Goal: Task Accomplishment & Management: Use online tool/utility

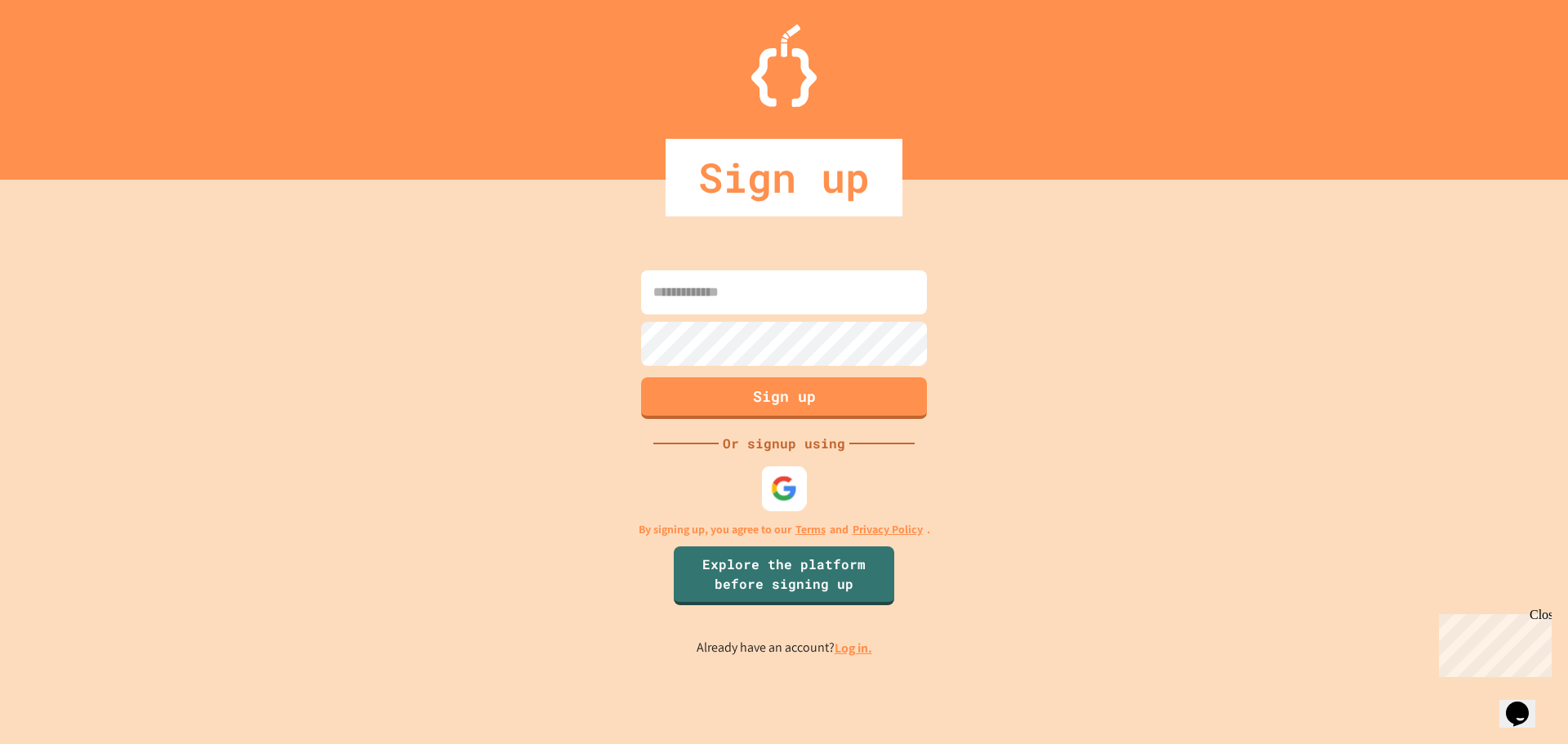
click at [793, 476] on img at bounding box center [784, 488] width 27 height 27
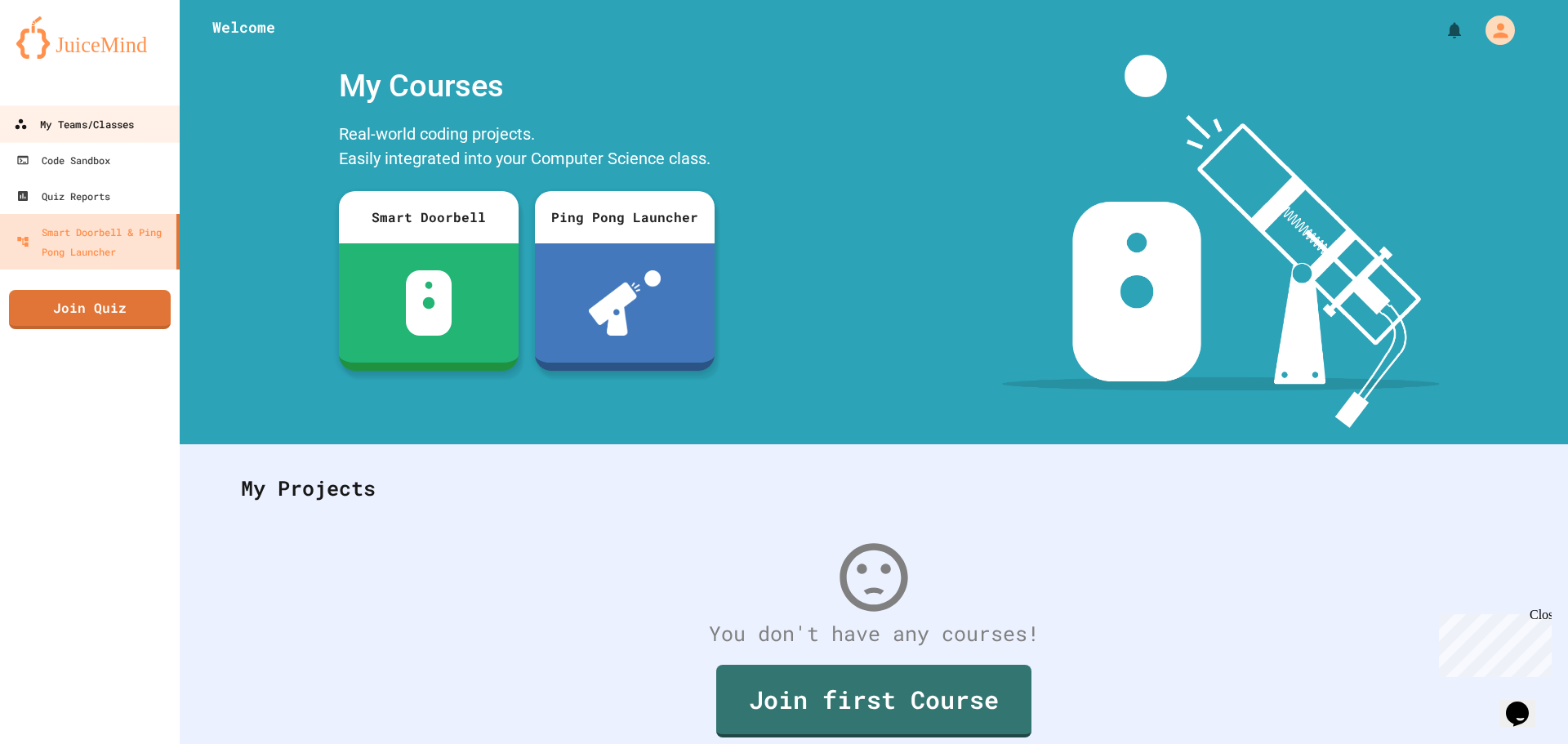
click at [121, 131] on div "My Teams/Classes" at bounding box center [73, 125] width 120 height 21
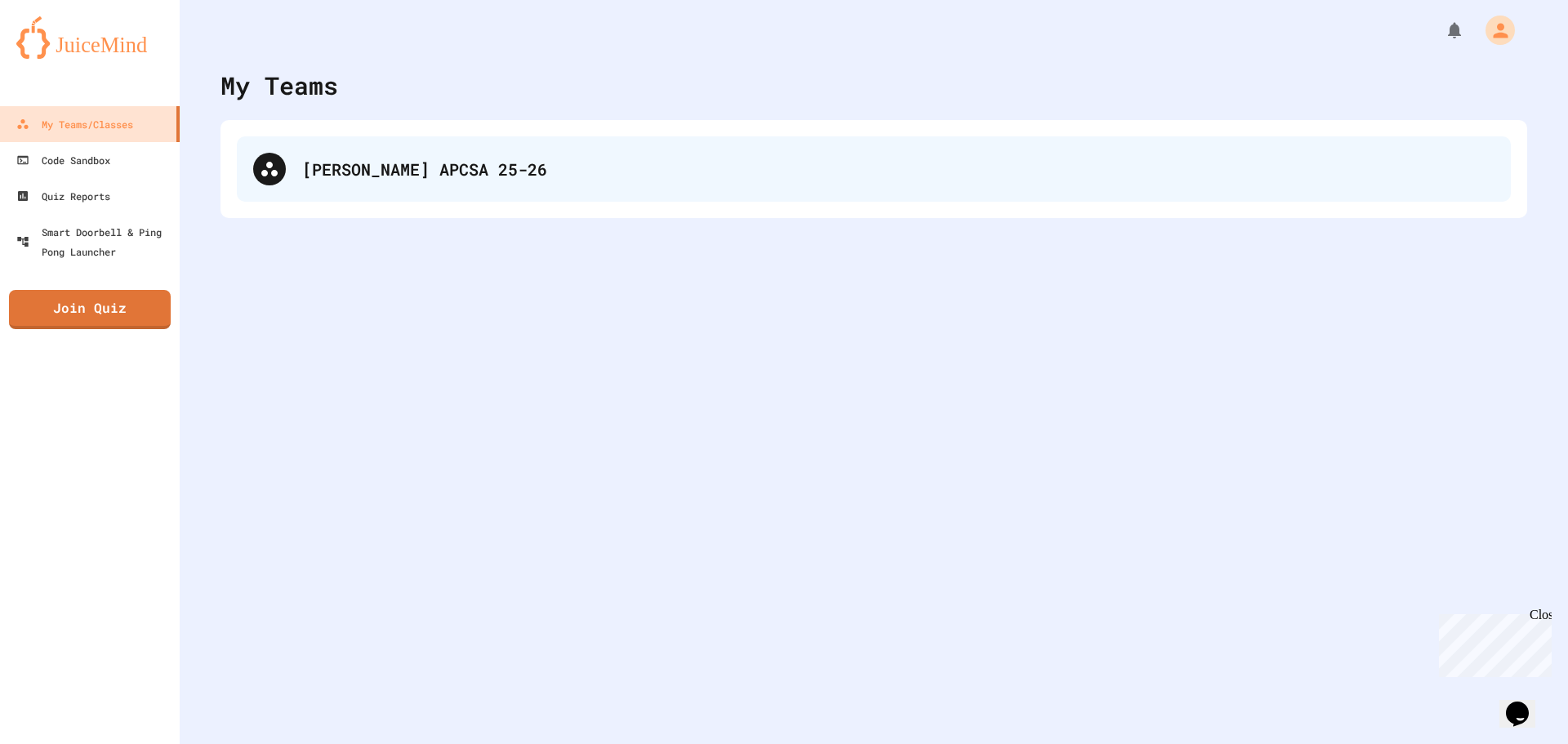
click at [641, 183] on div "[PERSON_NAME] APCSA 25-26" at bounding box center [874, 169] width 1274 height 66
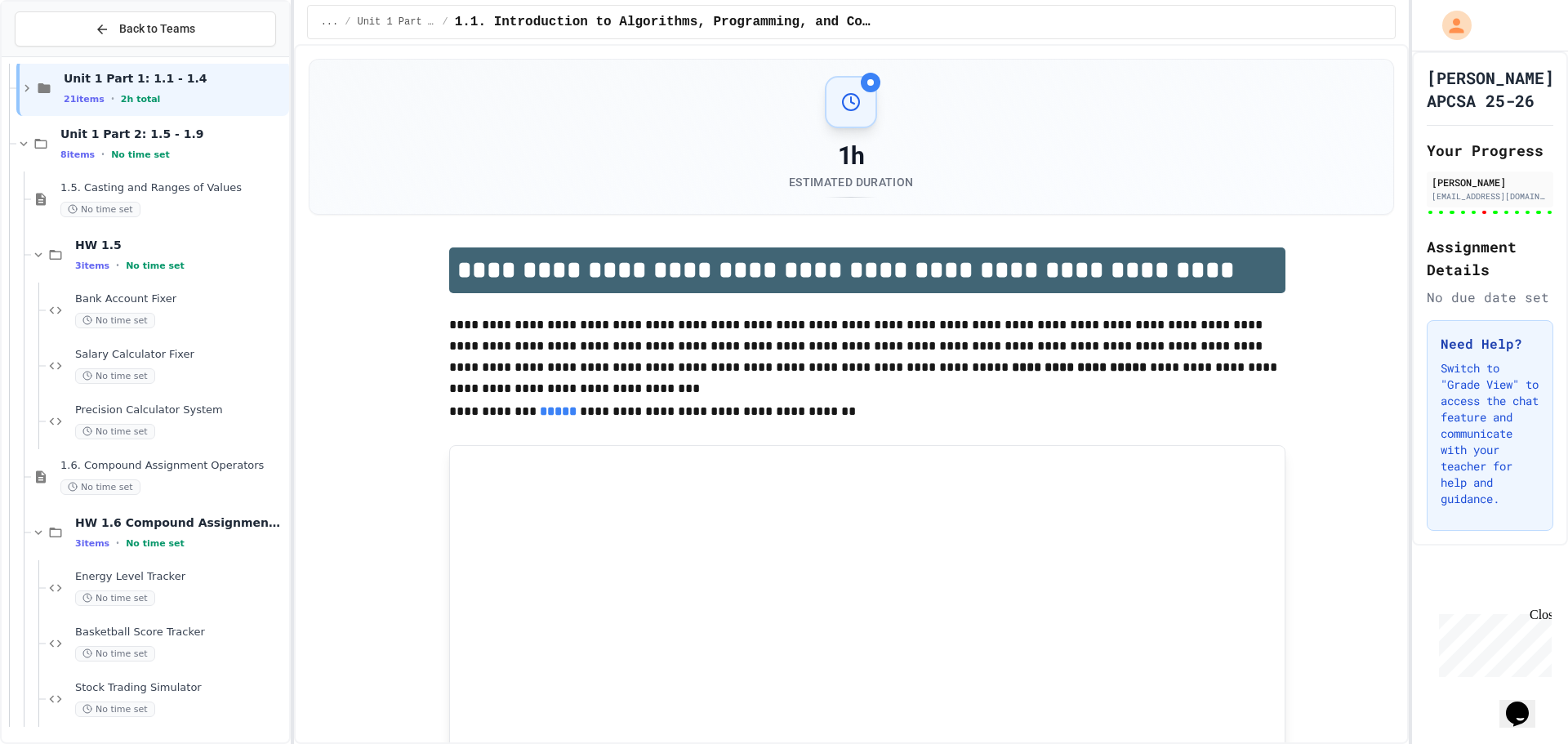
scroll to position [70, 0]
click at [227, 575] on span "Energy Level Tracker" at bounding box center [180, 576] width 210 height 14
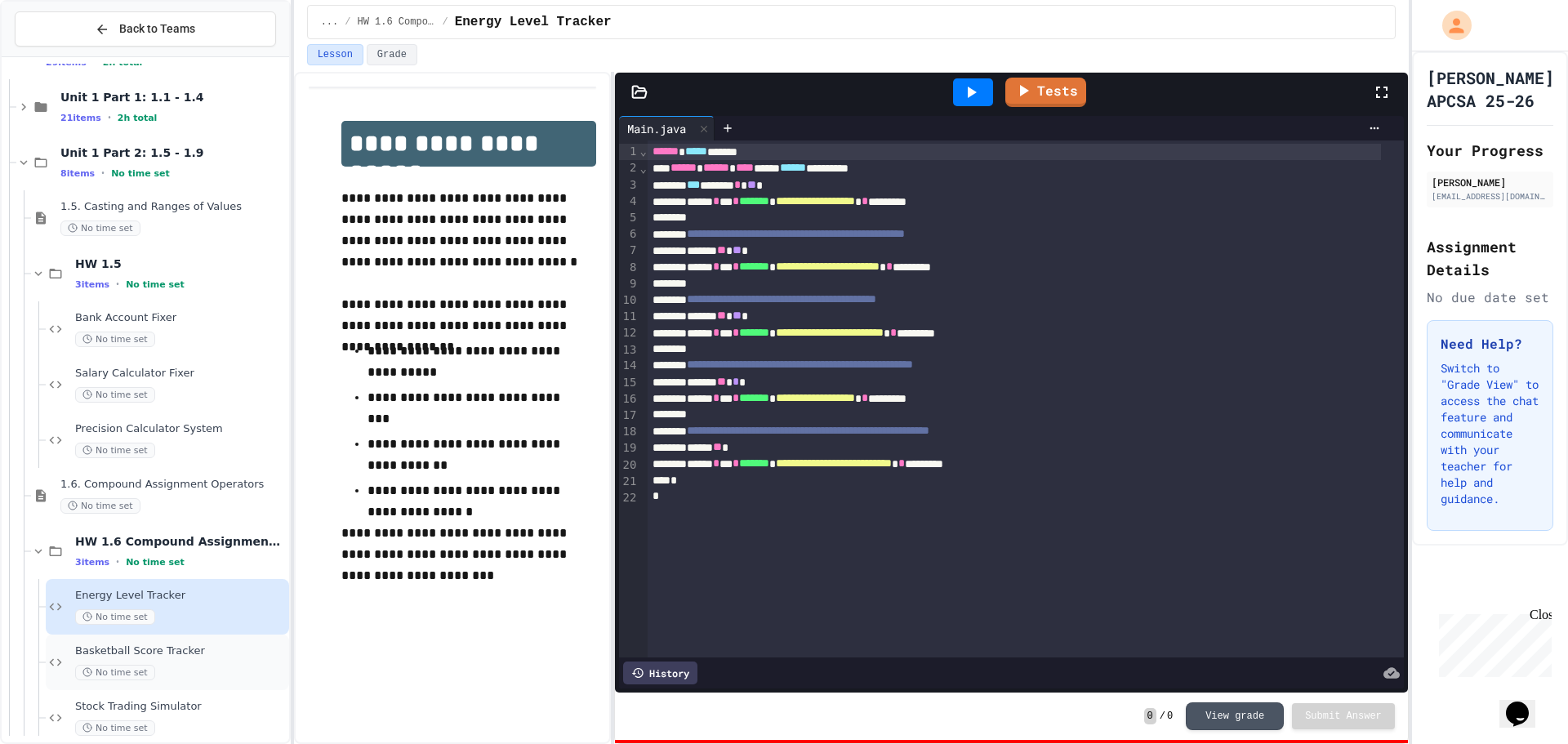
click at [226, 663] on div "Basketball Score Tracker No time set" at bounding box center [180, 663] width 210 height 36
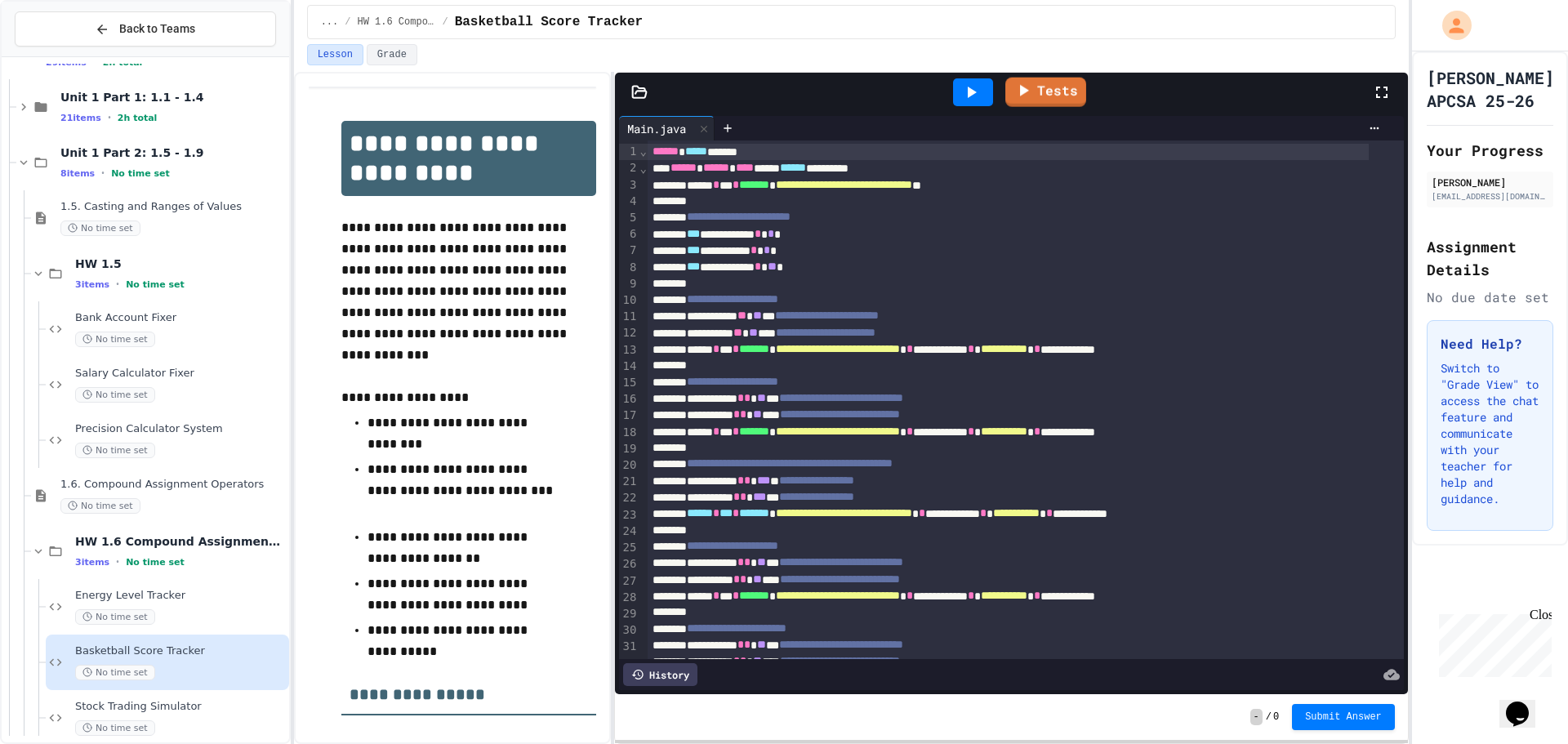
click at [973, 87] on icon at bounding box center [971, 92] width 20 height 20
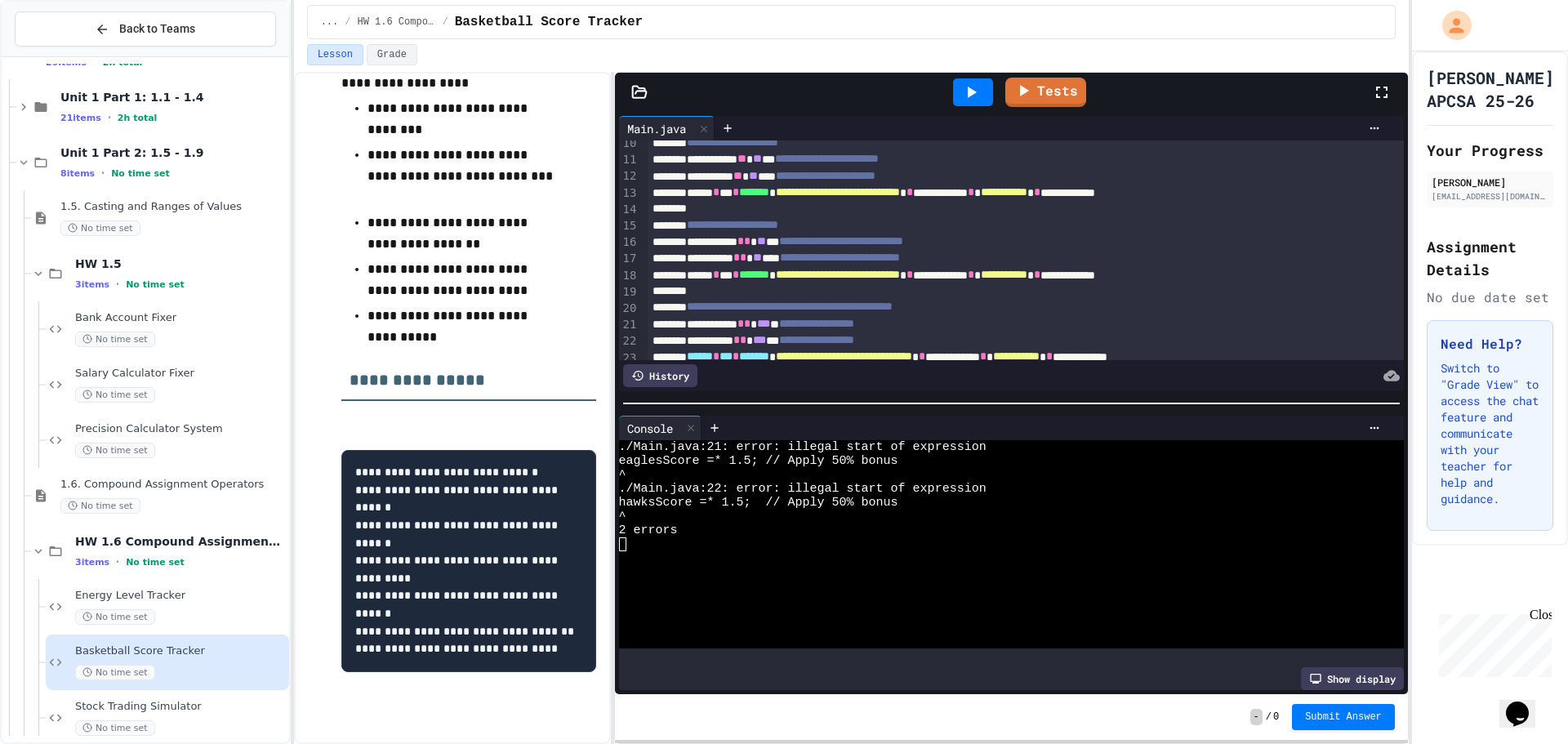
scroll to position [164, 0]
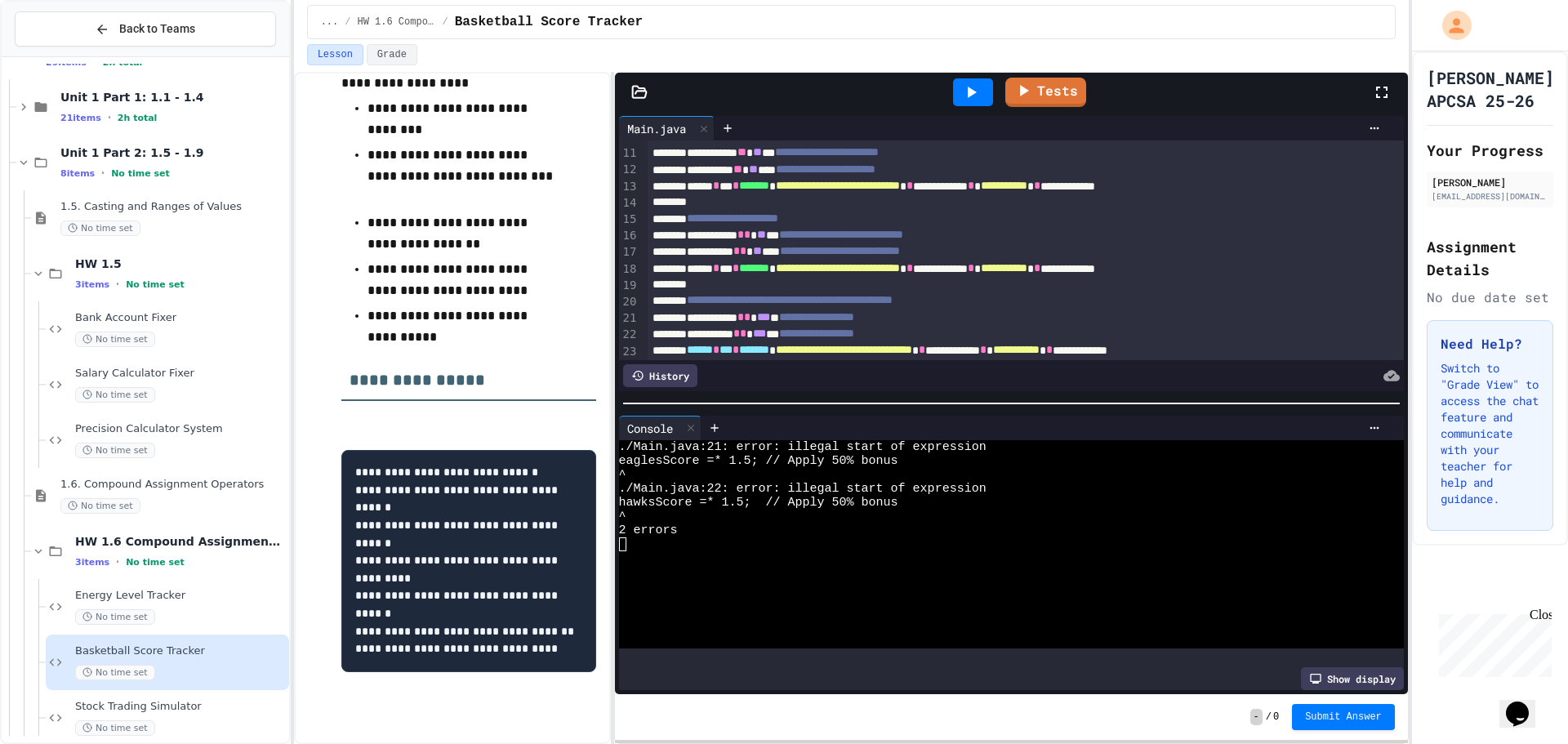
click at [751, 236] on span "*" at bounding box center [747, 234] width 7 height 11
click at [747, 250] on span "*" at bounding box center [744, 250] width 7 height 11
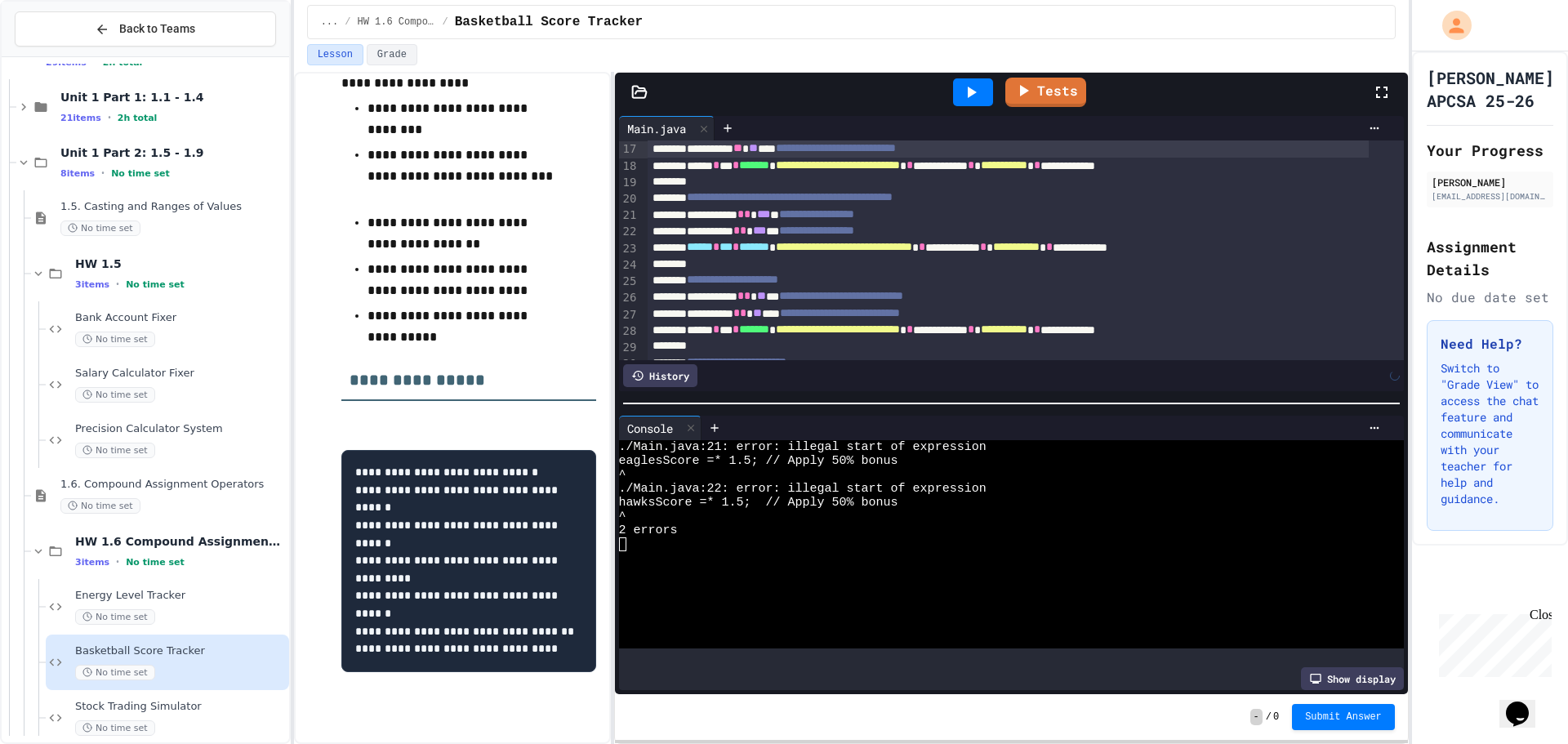
scroll to position [327, 0]
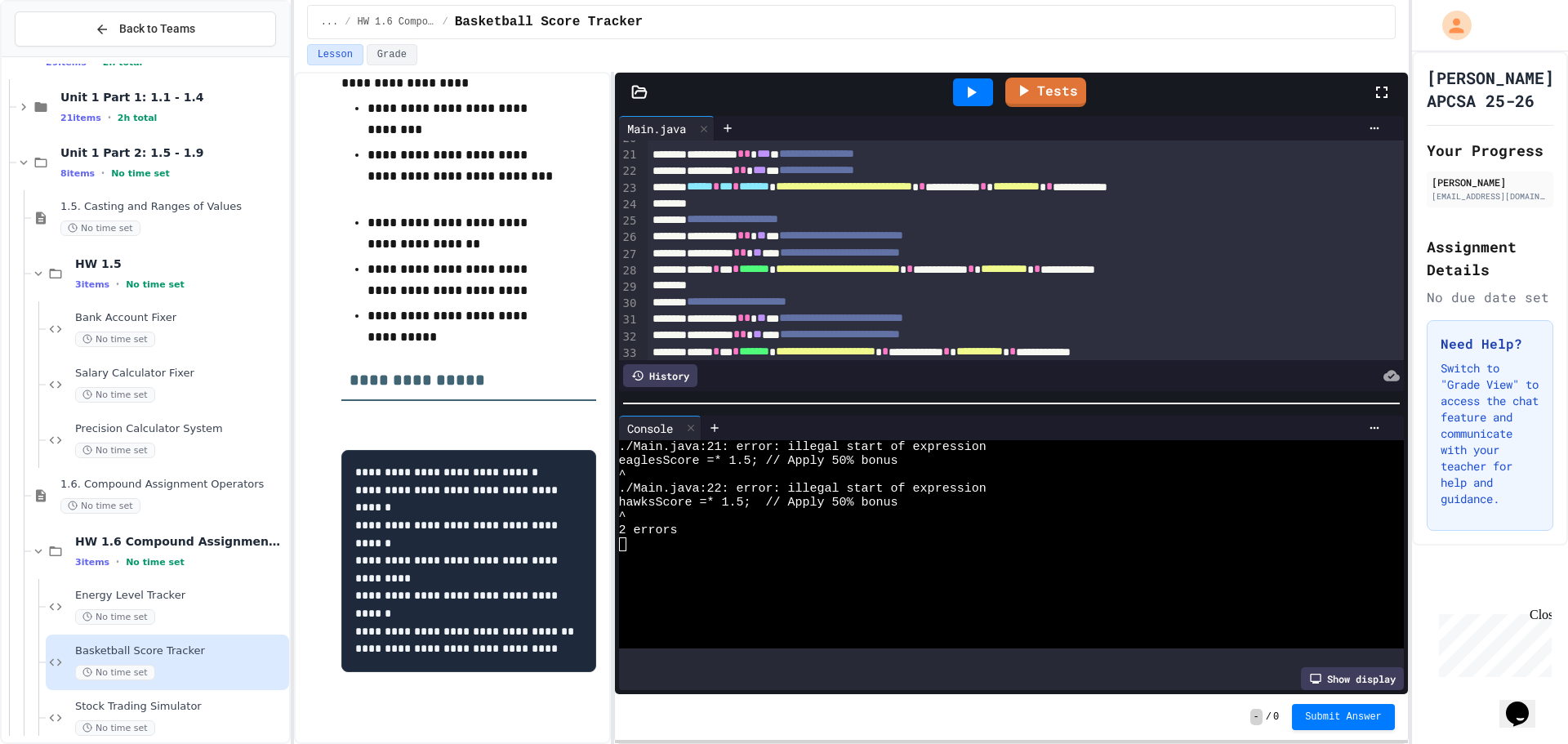
click at [751, 153] on span "*" at bounding box center [747, 153] width 7 height 11
click at [783, 168] on div "**********" at bounding box center [1008, 171] width 722 height 16
click at [751, 234] on span "*" at bounding box center [747, 234] width 7 height 11
click at [747, 254] on span "*" at bounding box center [744, 252] width 7 height 11
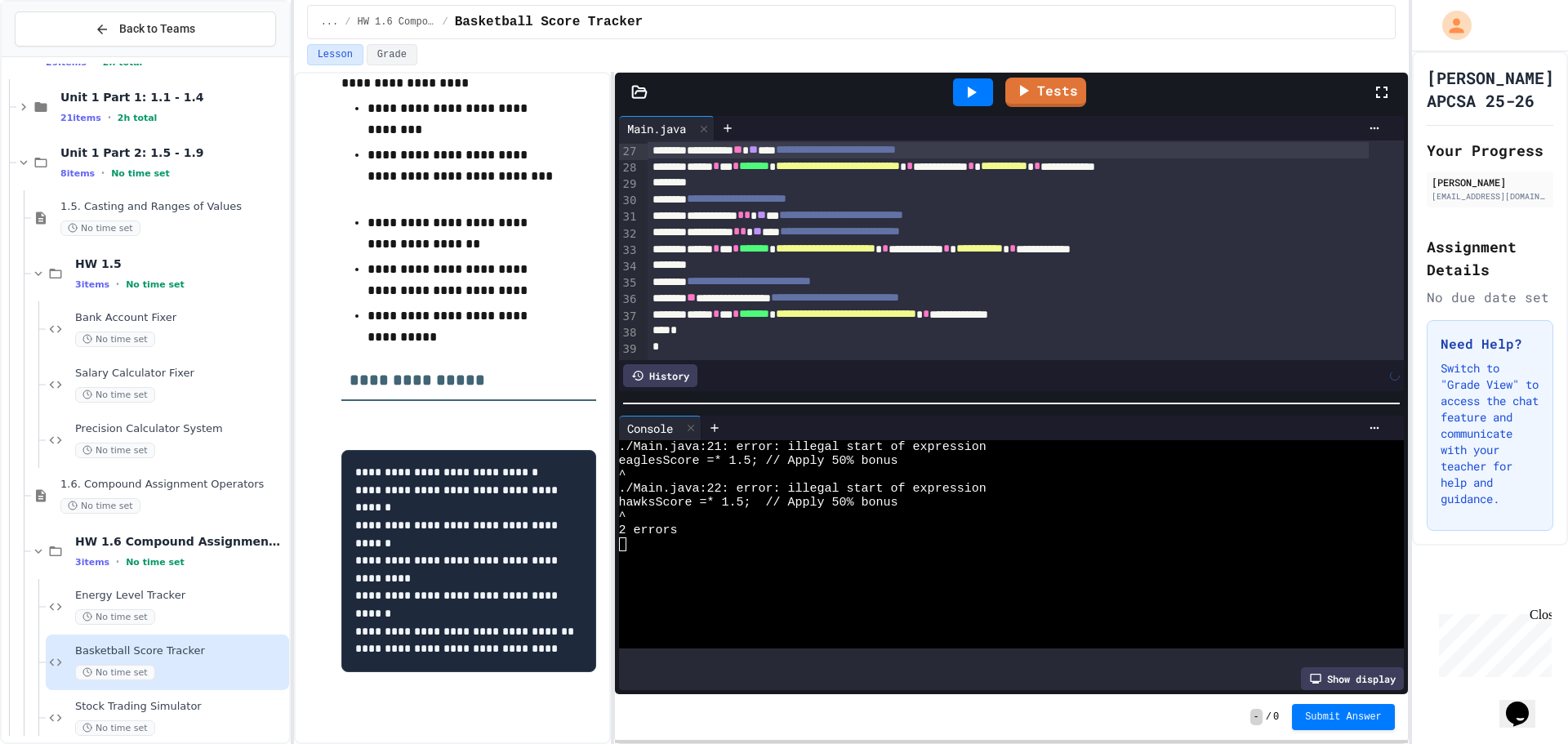
scroll to position [448, 0]
click at [790, 208] on div "**********" at bounding box center [1008, 216] width 722 height 16
click at [784, 224] on div "**********" at bounding box center [1008, 232] width 722 height 16
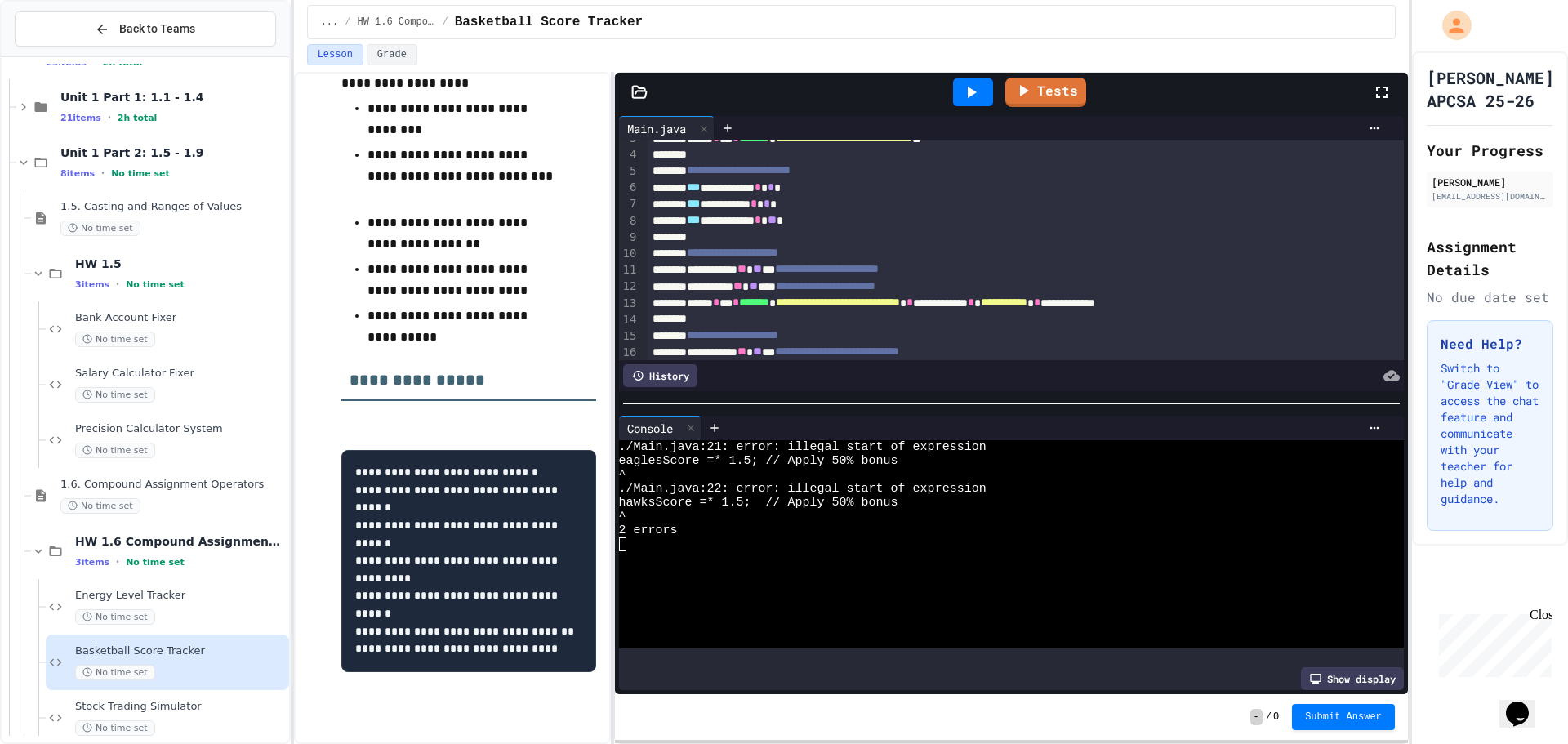
scroll to position [40, 0]
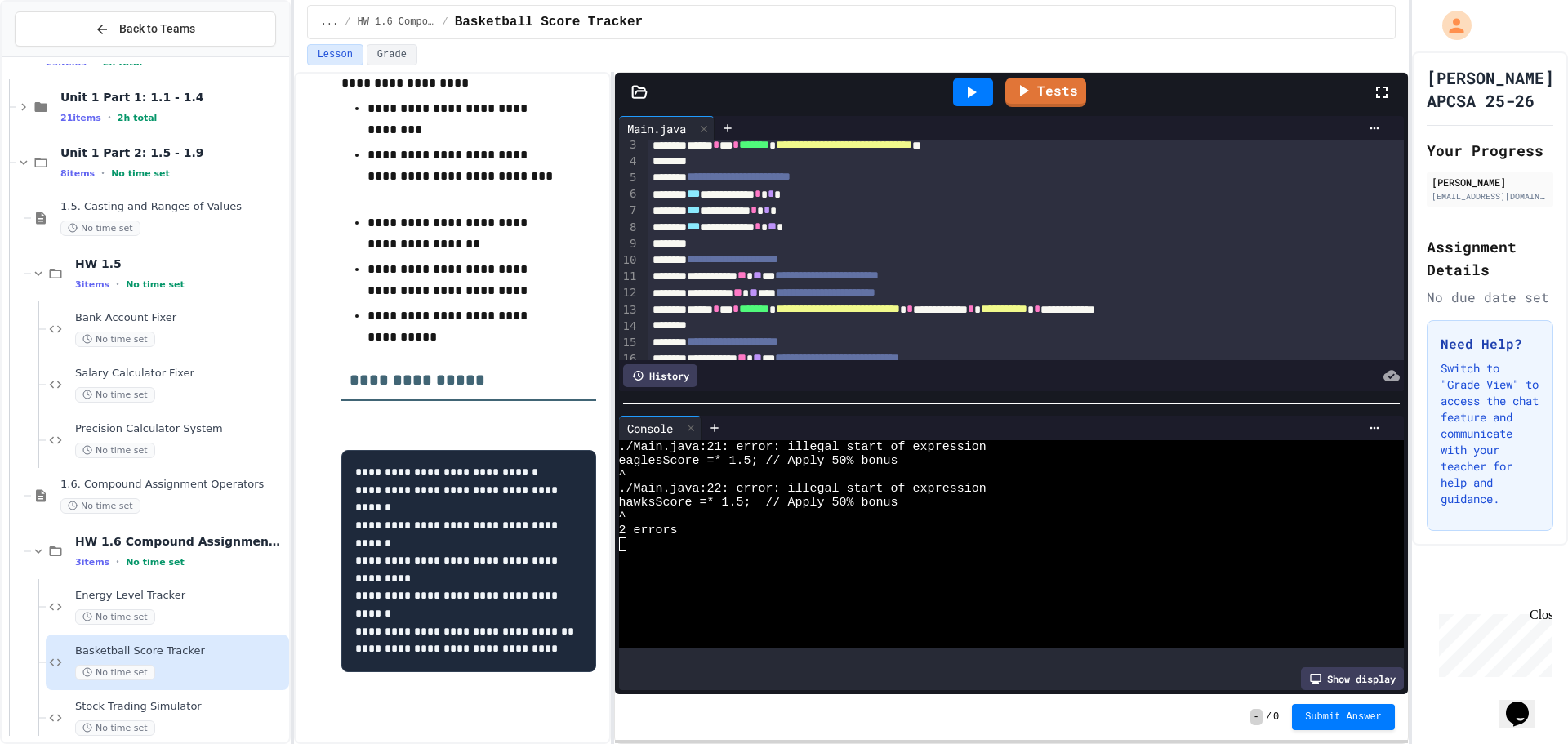
click at [959, 83] on div at bounding box center [973, 92] width 40 height 28
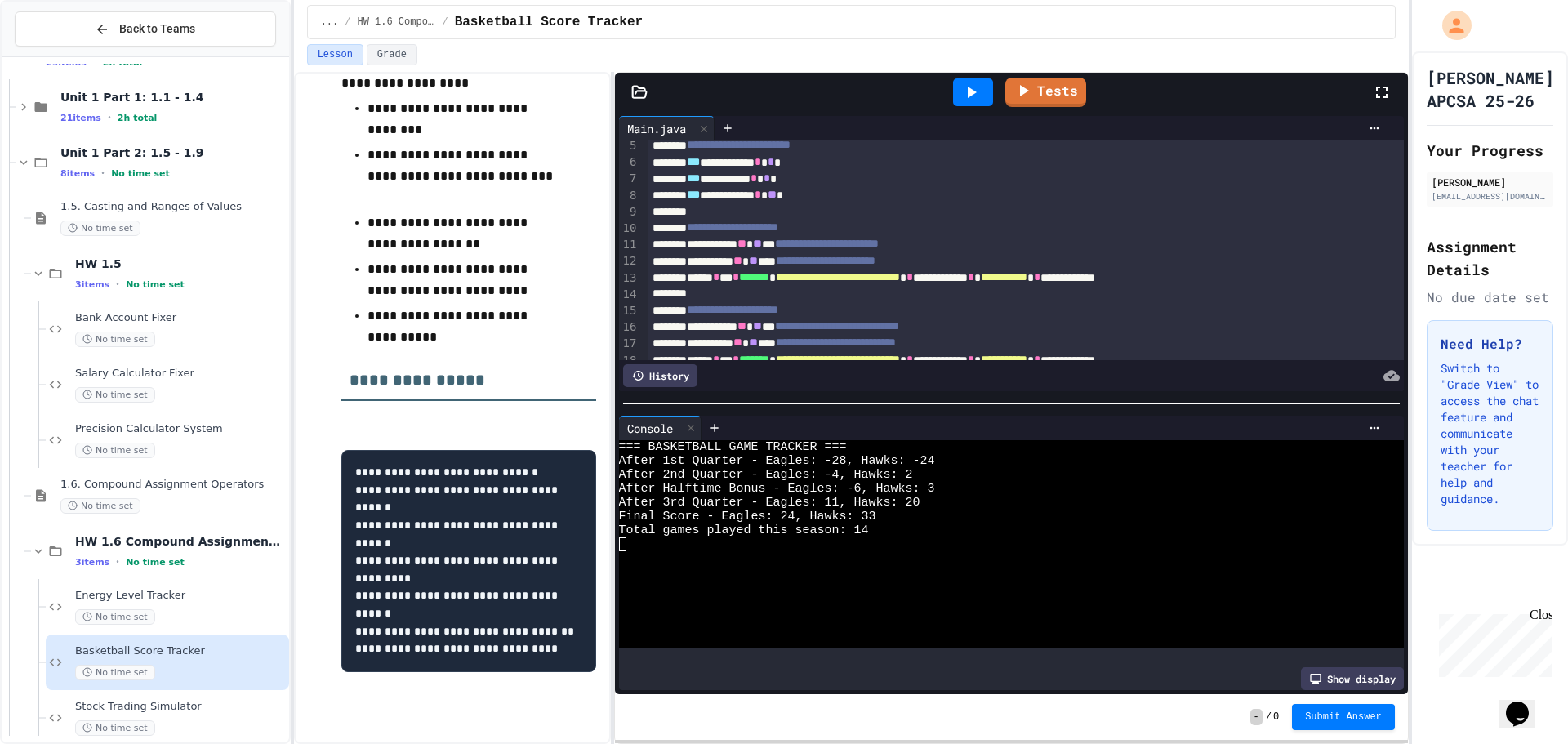
scroll to position [82, 0]
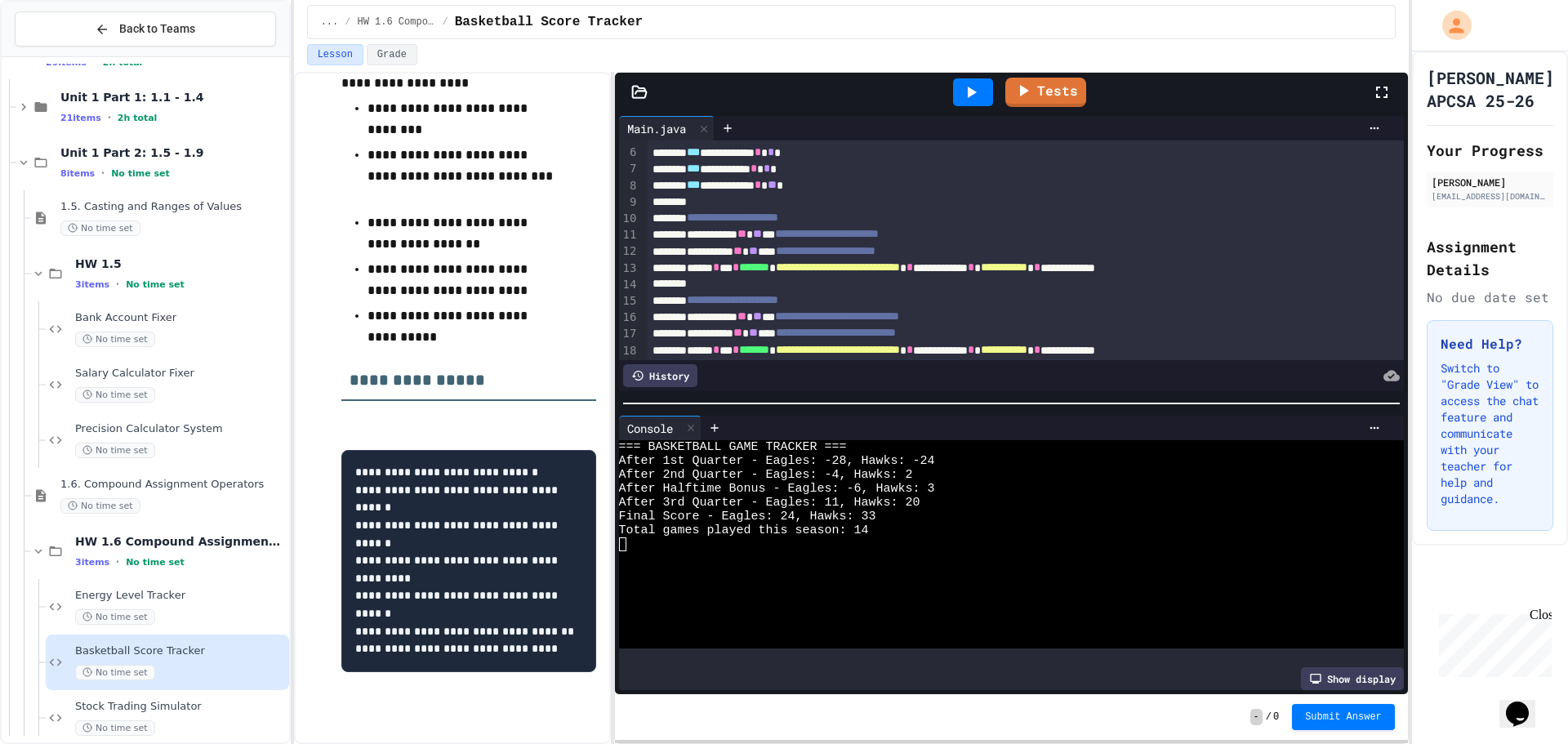
click at [747, 232] on span "**" at bounding box center [742, 233] width 9 height 11
click at [742, 252] on span "**" at bounding box center [738, 250] width 9 height 11
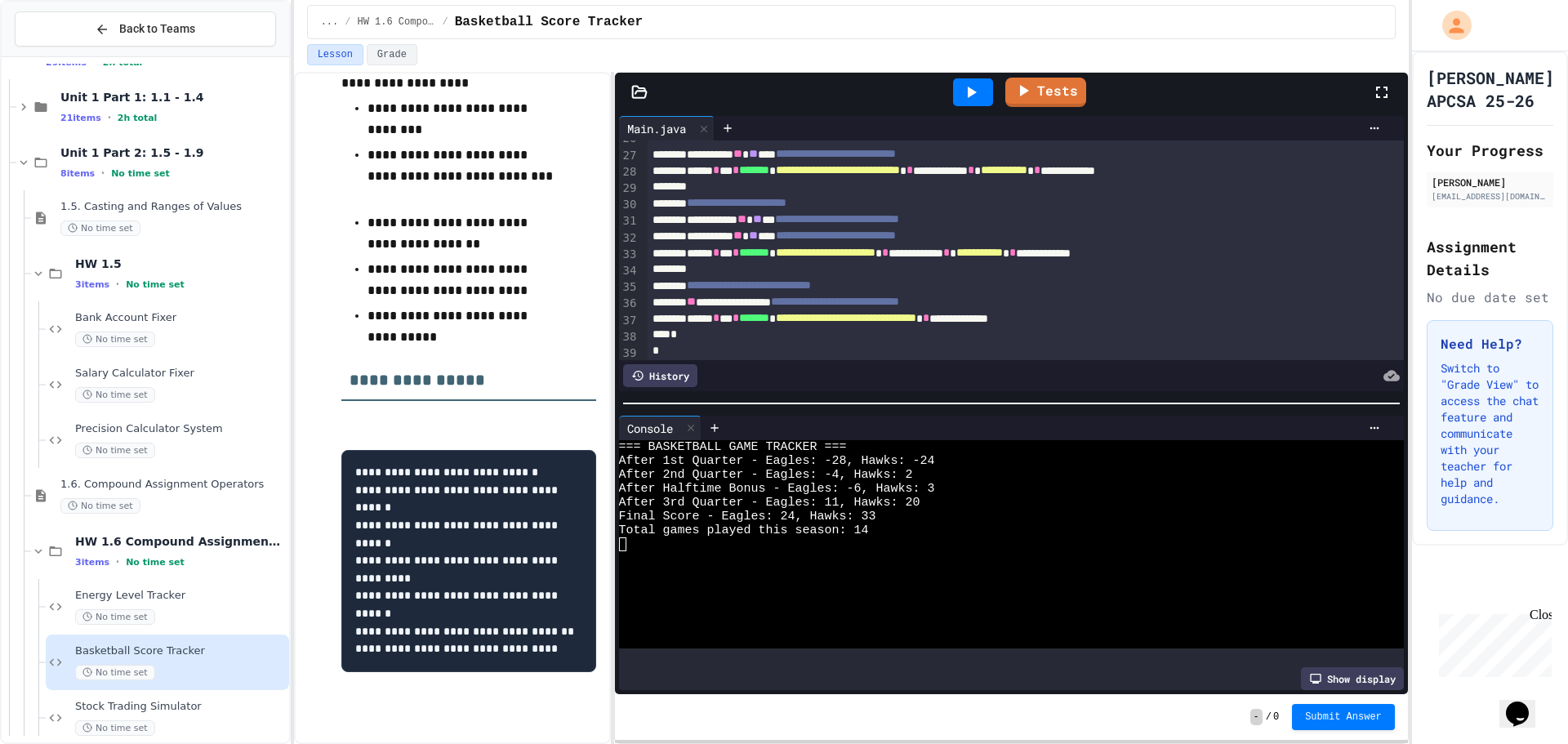
scroll to position [448, 0]
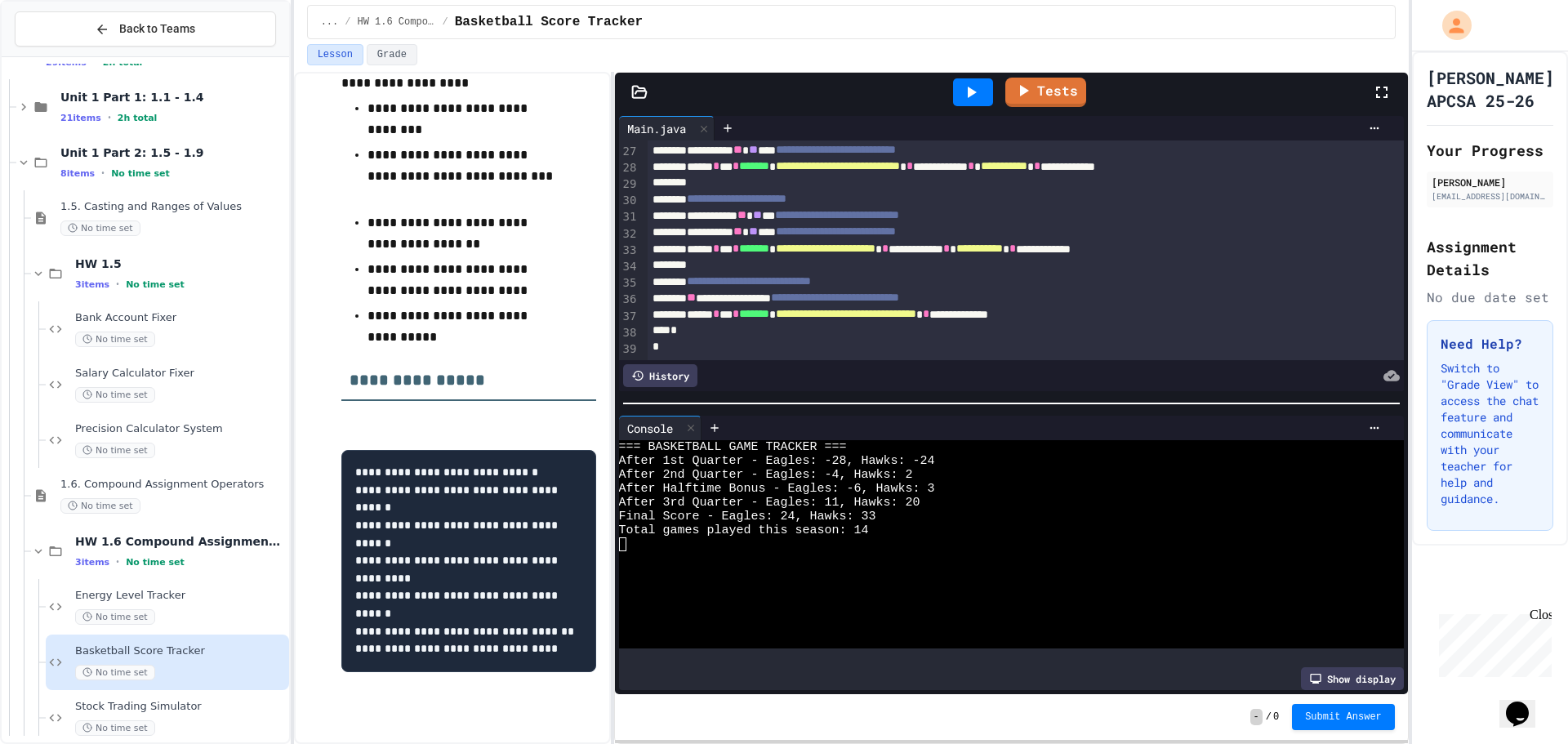
click at [976, 91] on icon at bounding box center [972, 91] width 9 height 11
click at [696, 291] on span "**" at bounding box center [691, 297] width 9 height 11
click at [977, 89] on icon at bounding box center [971, 92] width 20 height 20
click at [1374, 720] on span "Submit Answer" at bounding box center [1343, 716] width 77 height 13
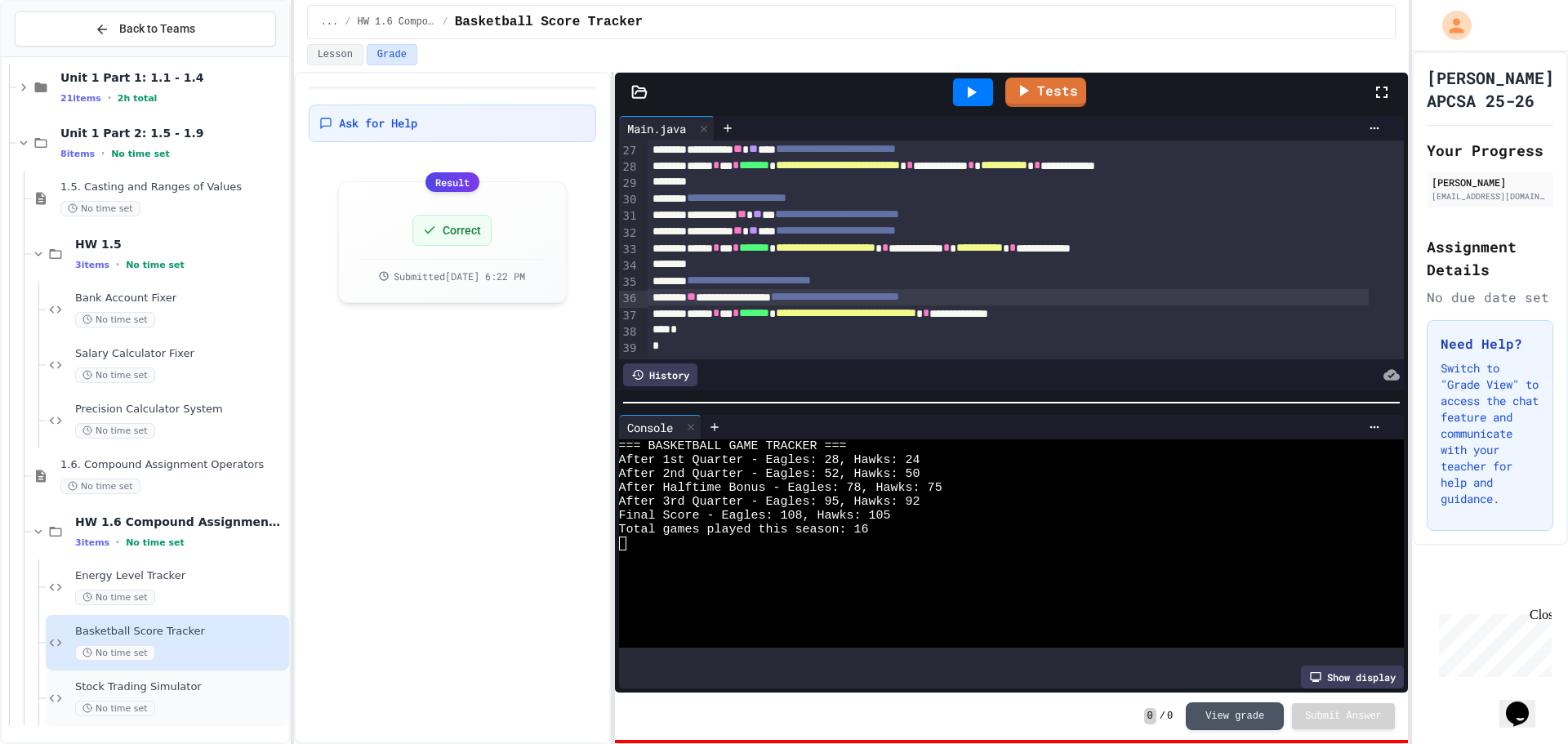
click at [210, 690] on span "Stock Trading Simulator" at bounding box center [180, 687] width 210 height 14
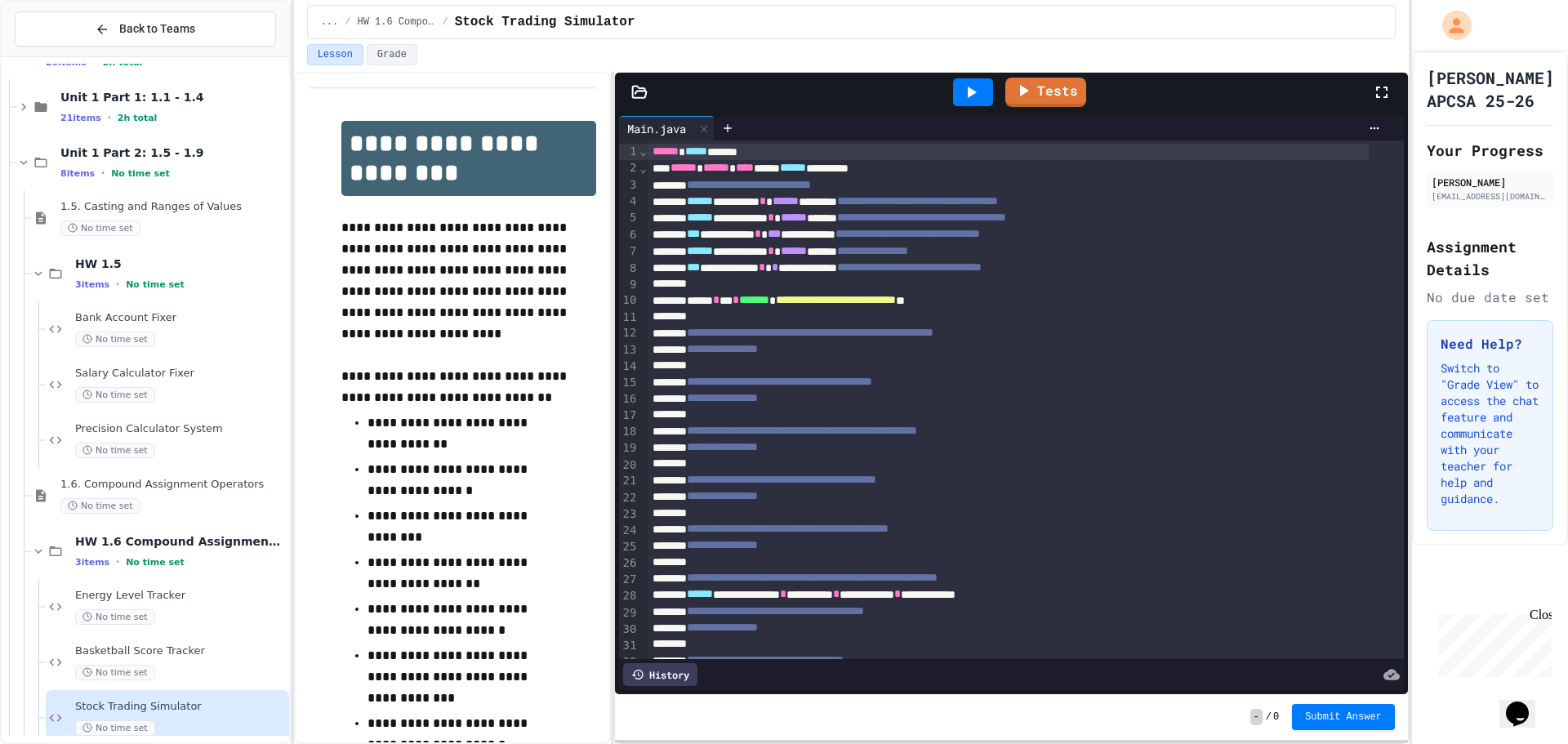
click at [839, 371] on div at bounding box center [1008, 366] width 722 height 16
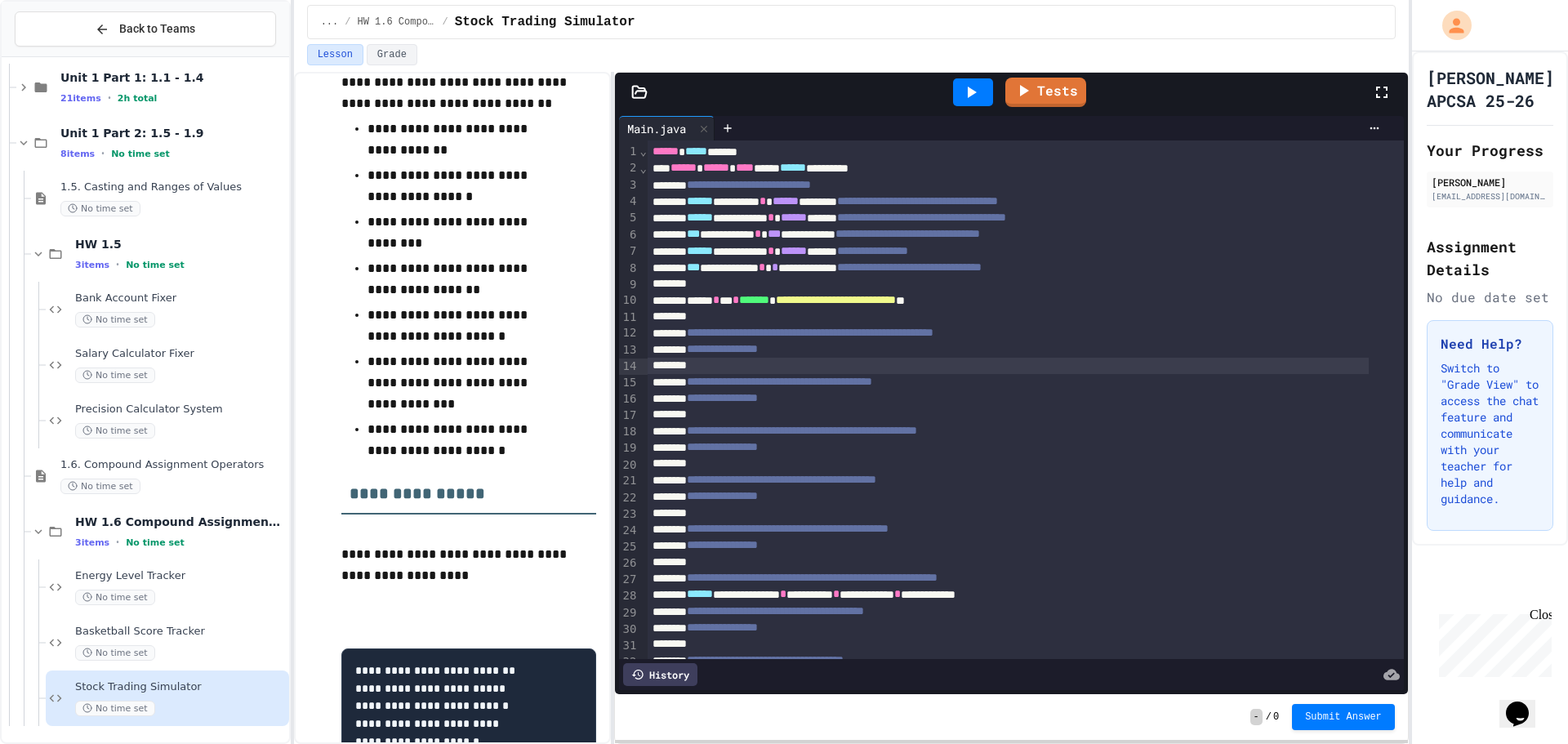
scroll to position [446, 0]
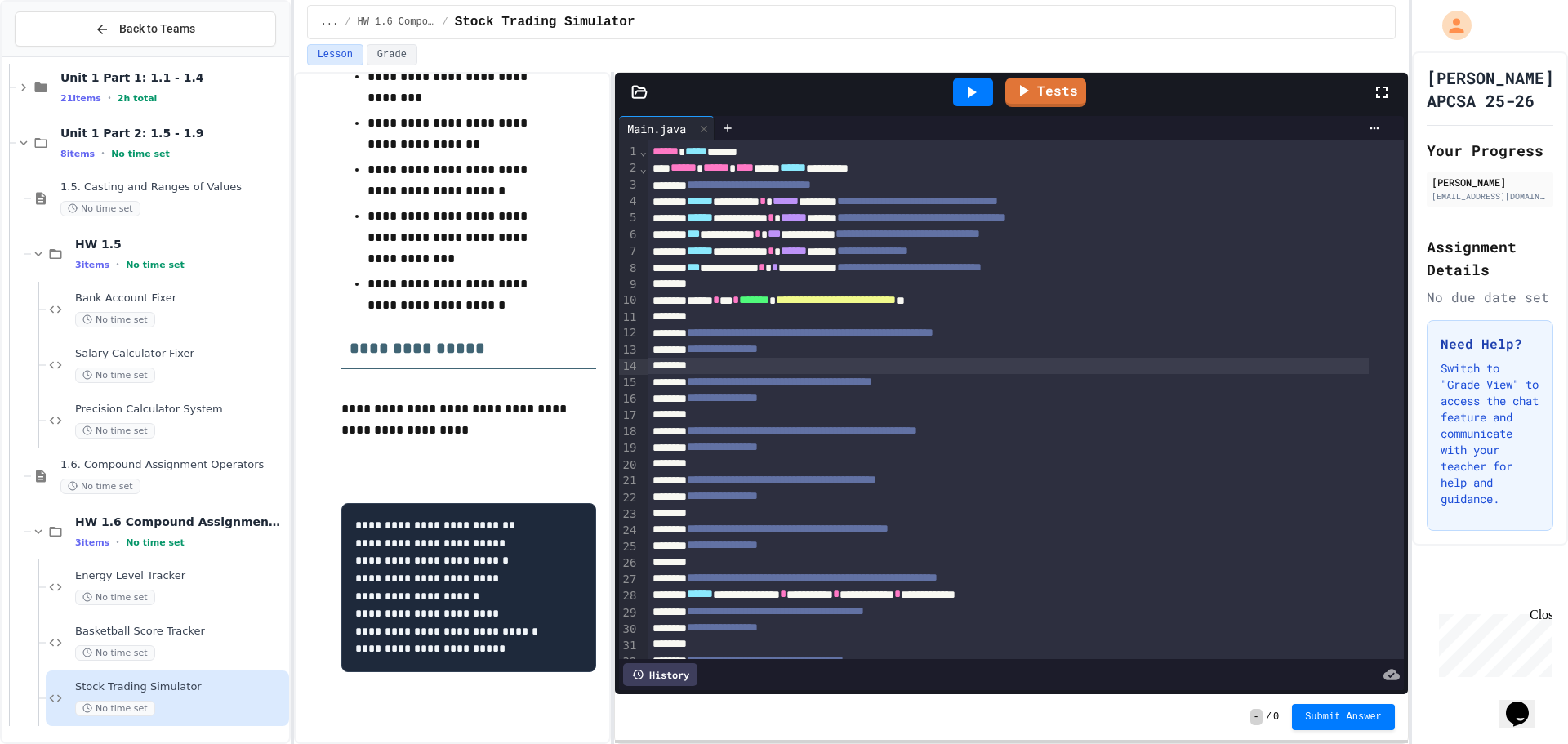
click at [715, 366] on div at bounding box center [1008, 366] width 722 height 16
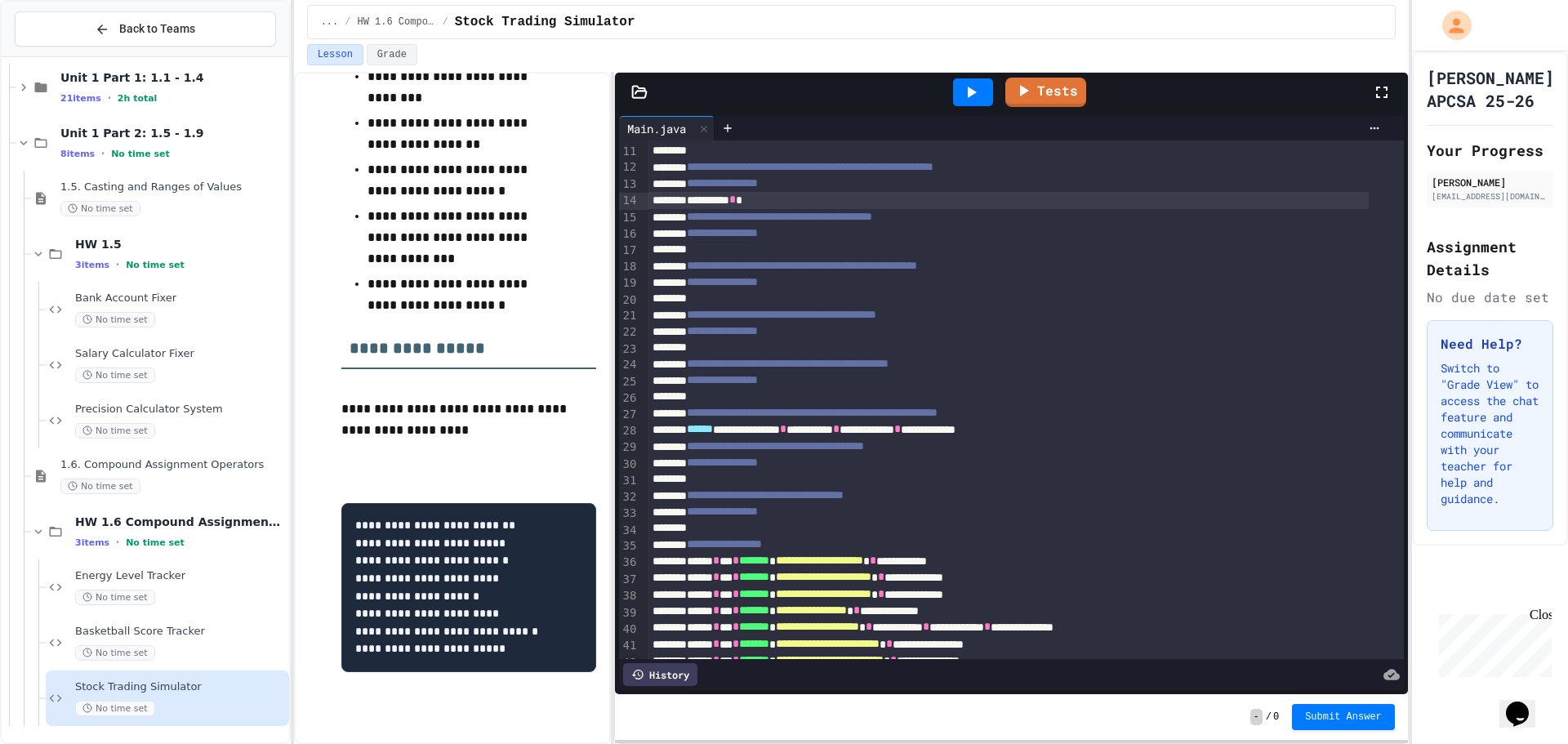
scroll to position [0, 0]
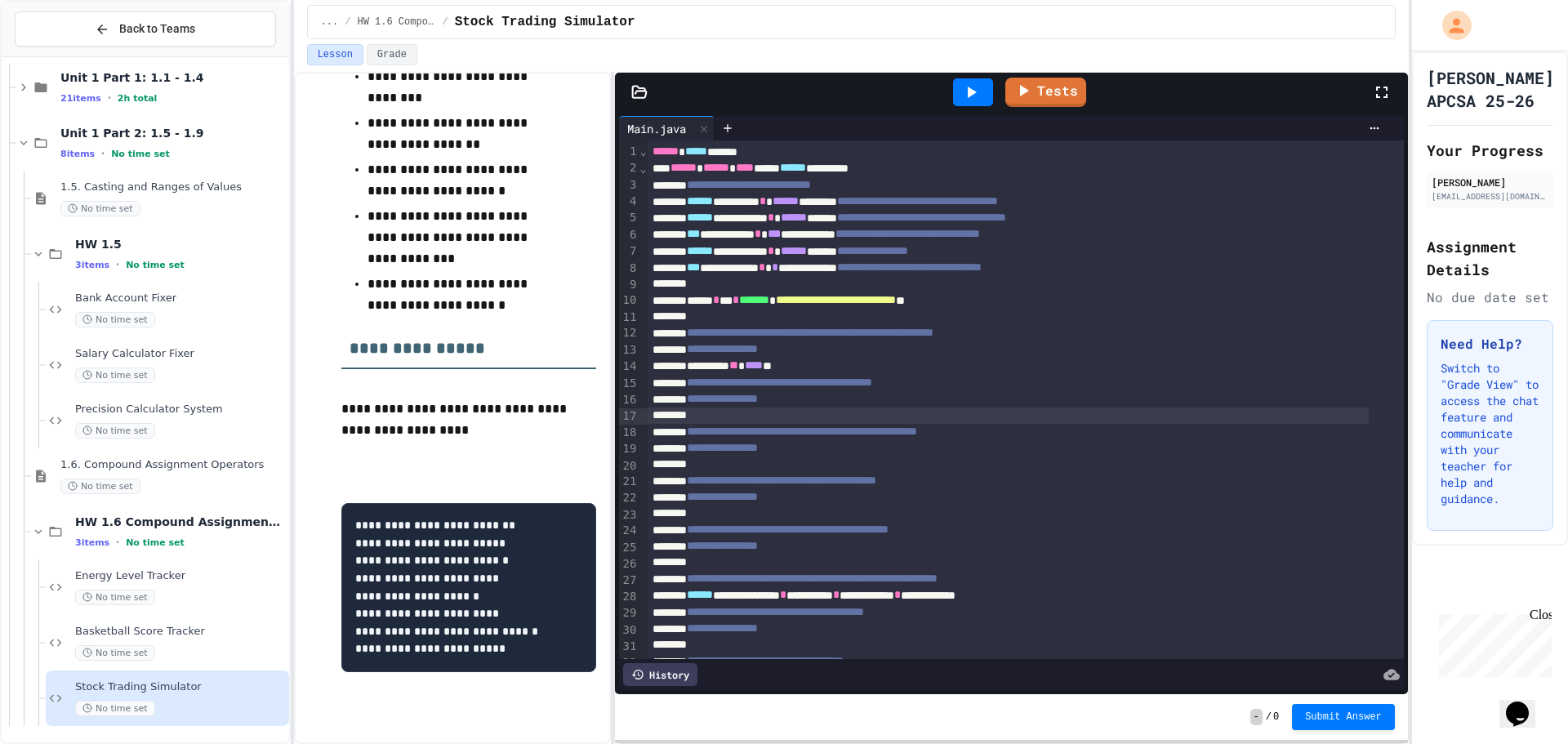
click at [749, 423] on div at bounding box center [1008, 416] width 722 height 16
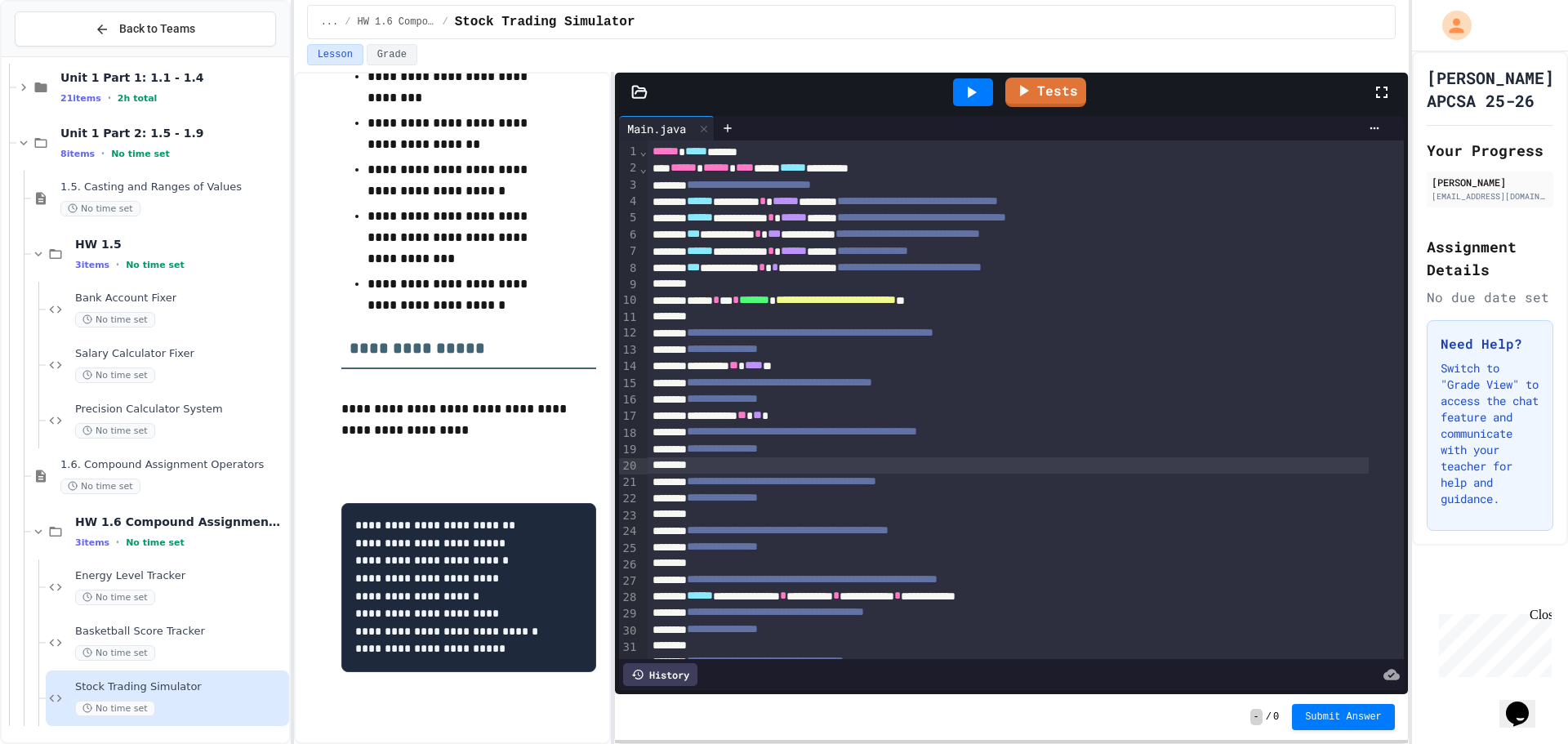
click at [756, 467] on div at bounding box center [1008, 466] width 722 height 16
click at [728, 417] on div "**********" at bounding box center [1008, 416] width 722 height 16
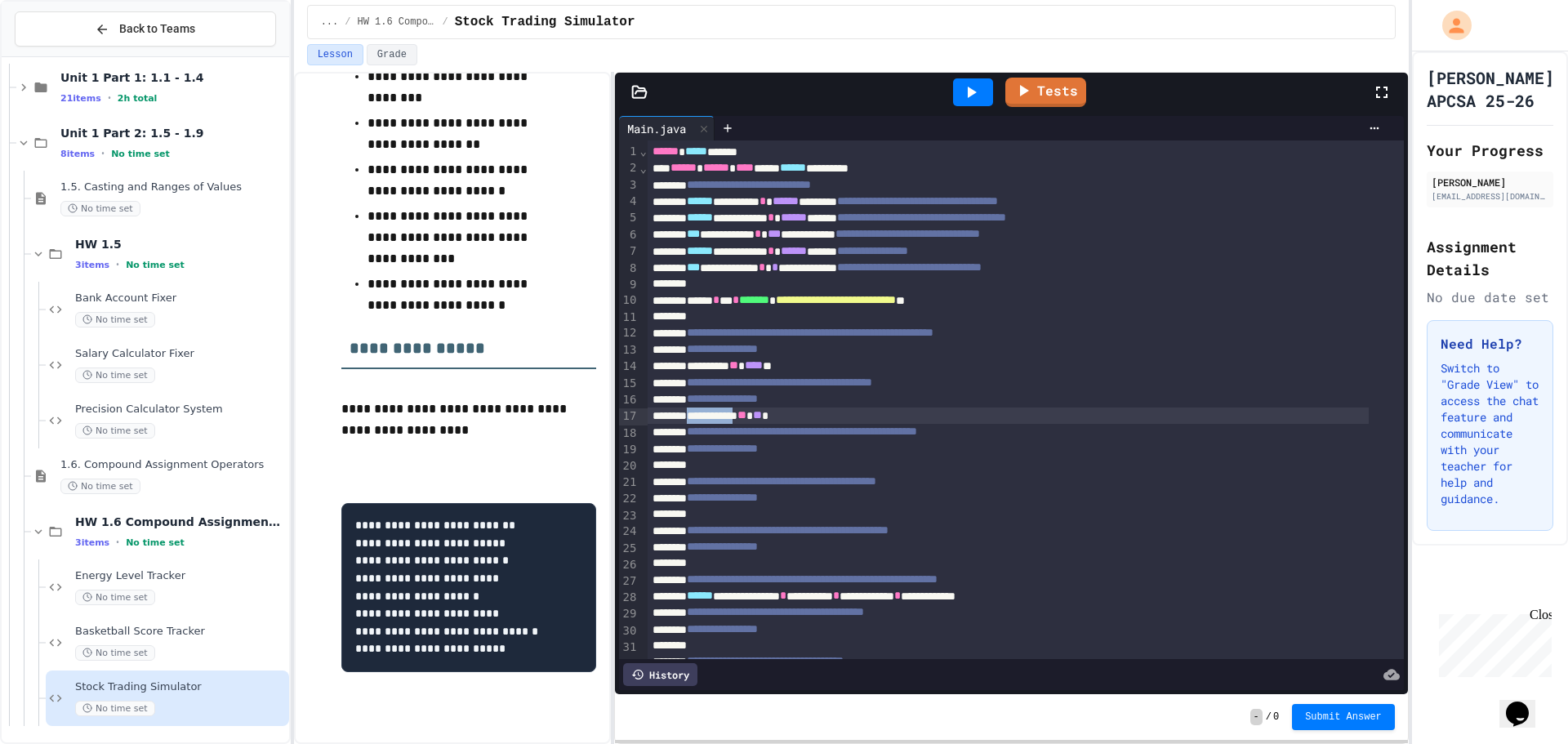
click at [728, 417] on div "**********" at bounding box center [1008, 416] width 722 height 16
click at [756, 469] on div at bounding box center [1008, 466] width 722 height 16
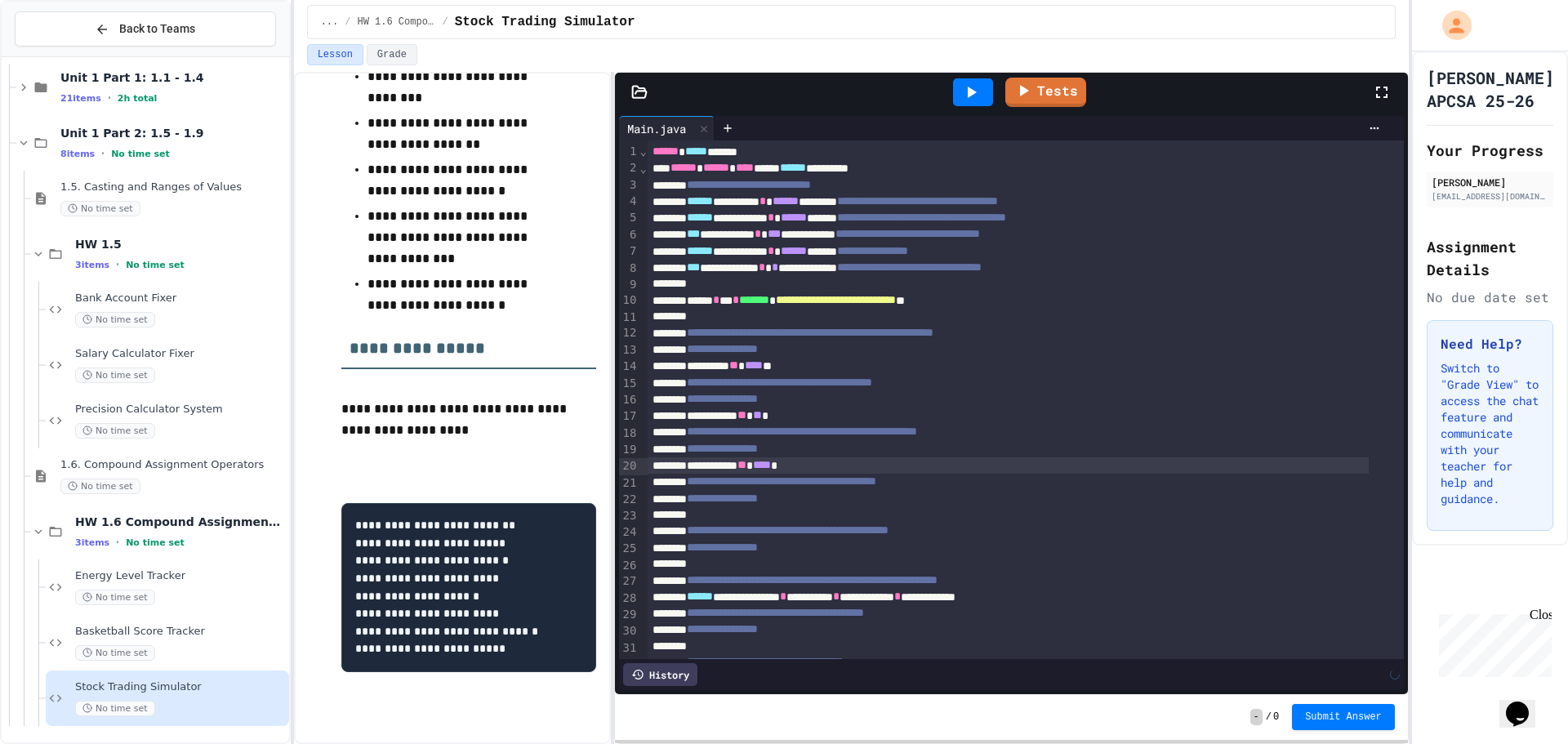
click at [784, 519] on div at bounding box center [1008, 515] width 722 height 16
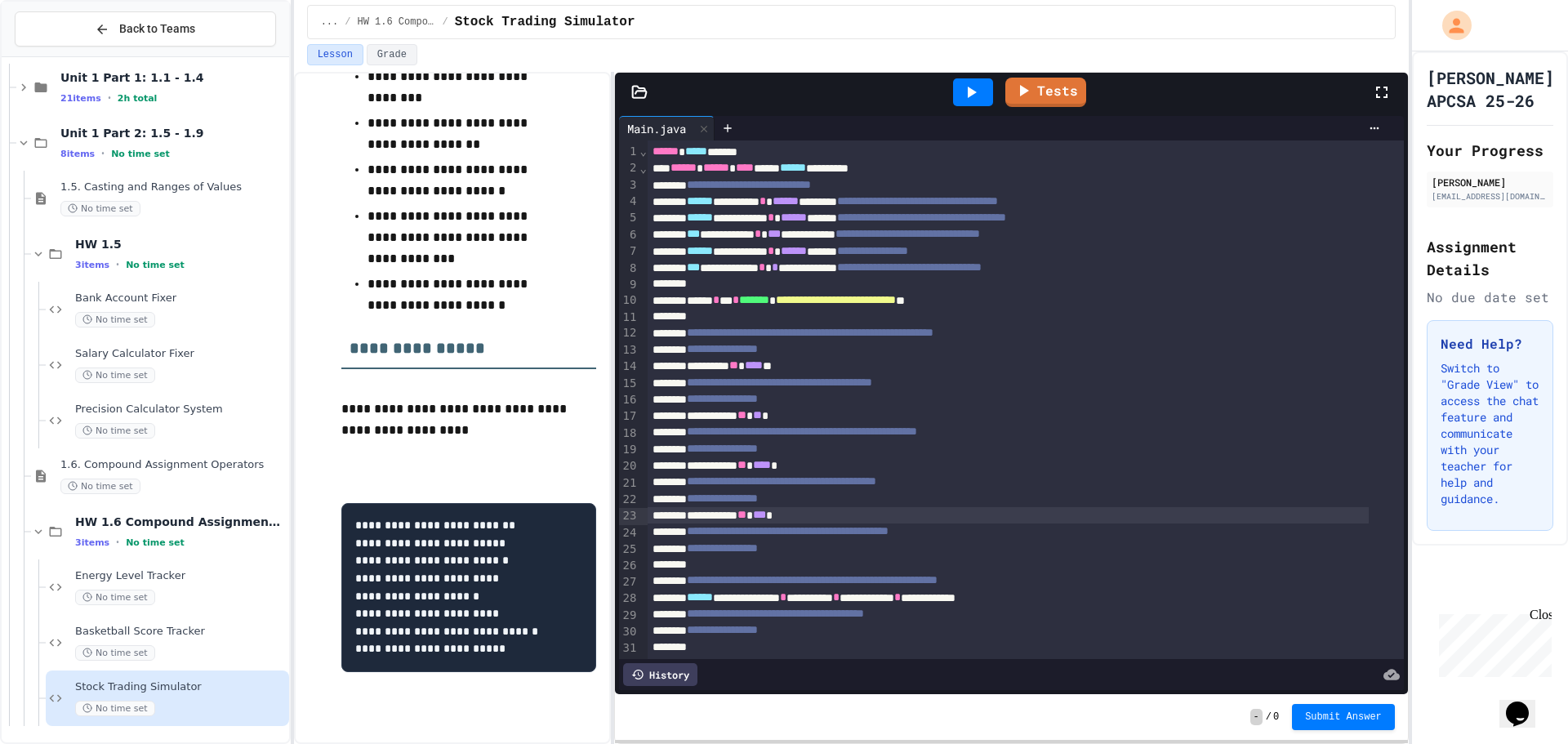
click at [743, 572] on div at bounding box center [1008, 565] width 722 height 16
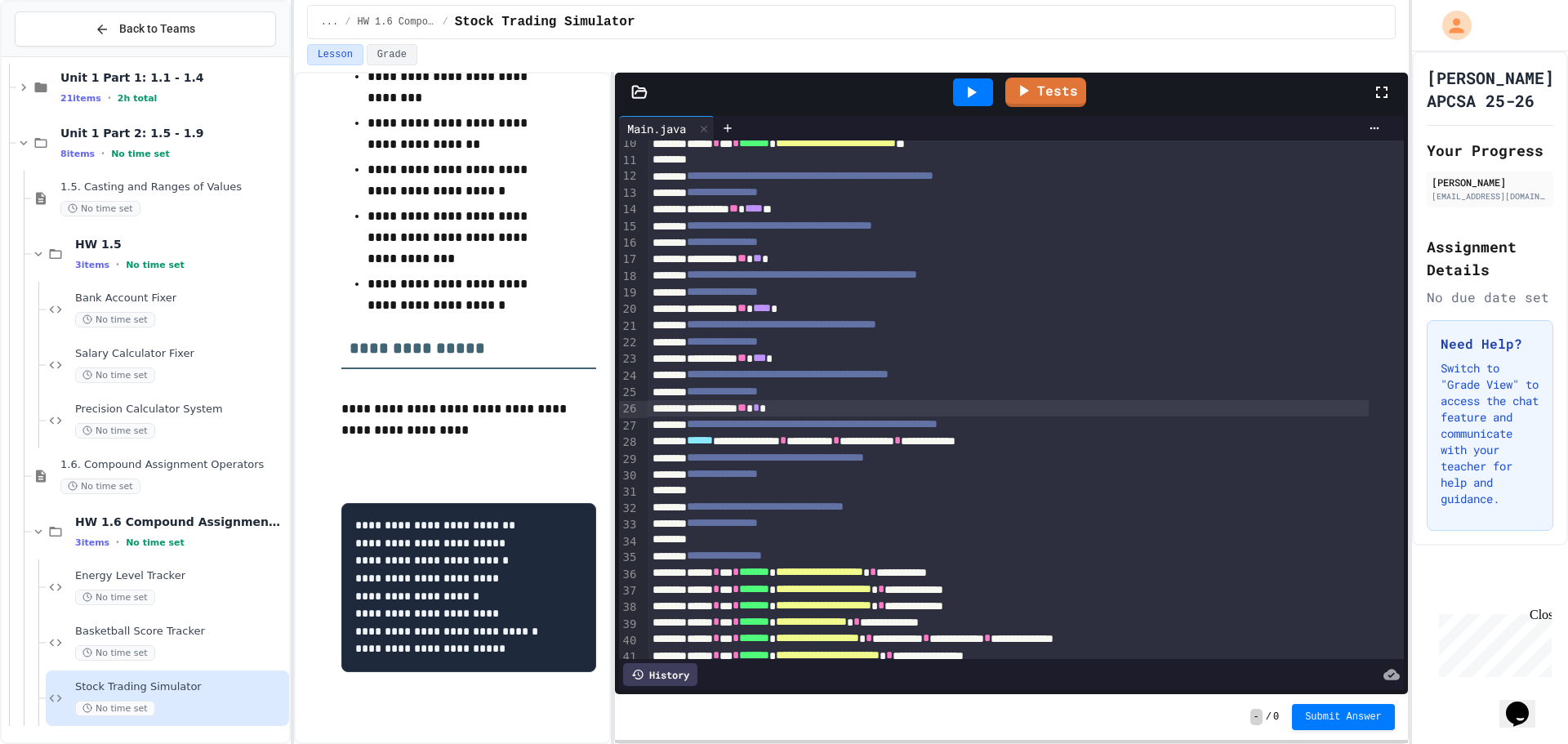
scroll to position [164, 0]
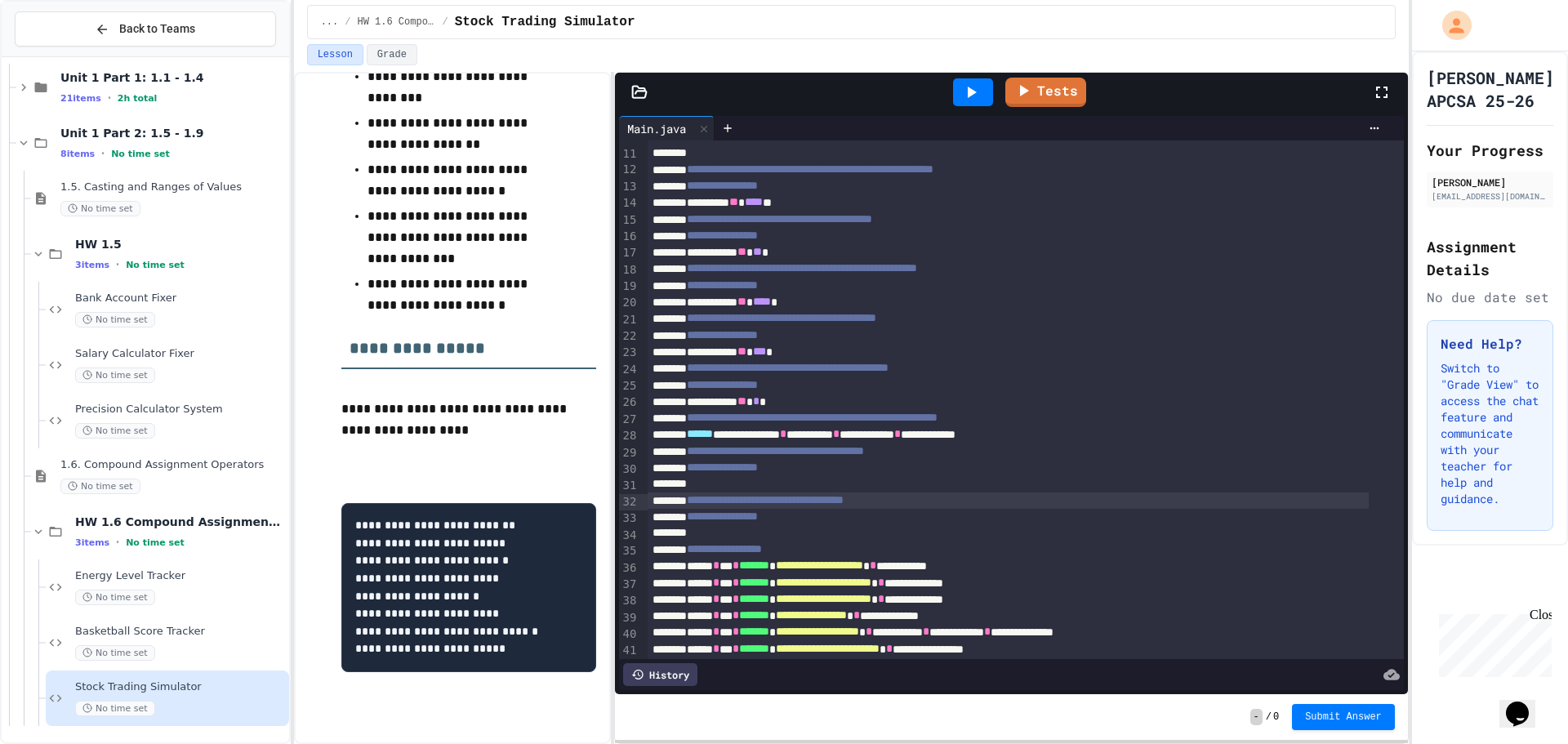
click at [779, 496] on span "**********" at bounding box center [765, 499] width 157 height 11
click at [748, 488] on div at bounding box center [1008, 484] width 722 height 16
click at [770, 540] on div at bounding box center [1008, 534] width 722 height 16
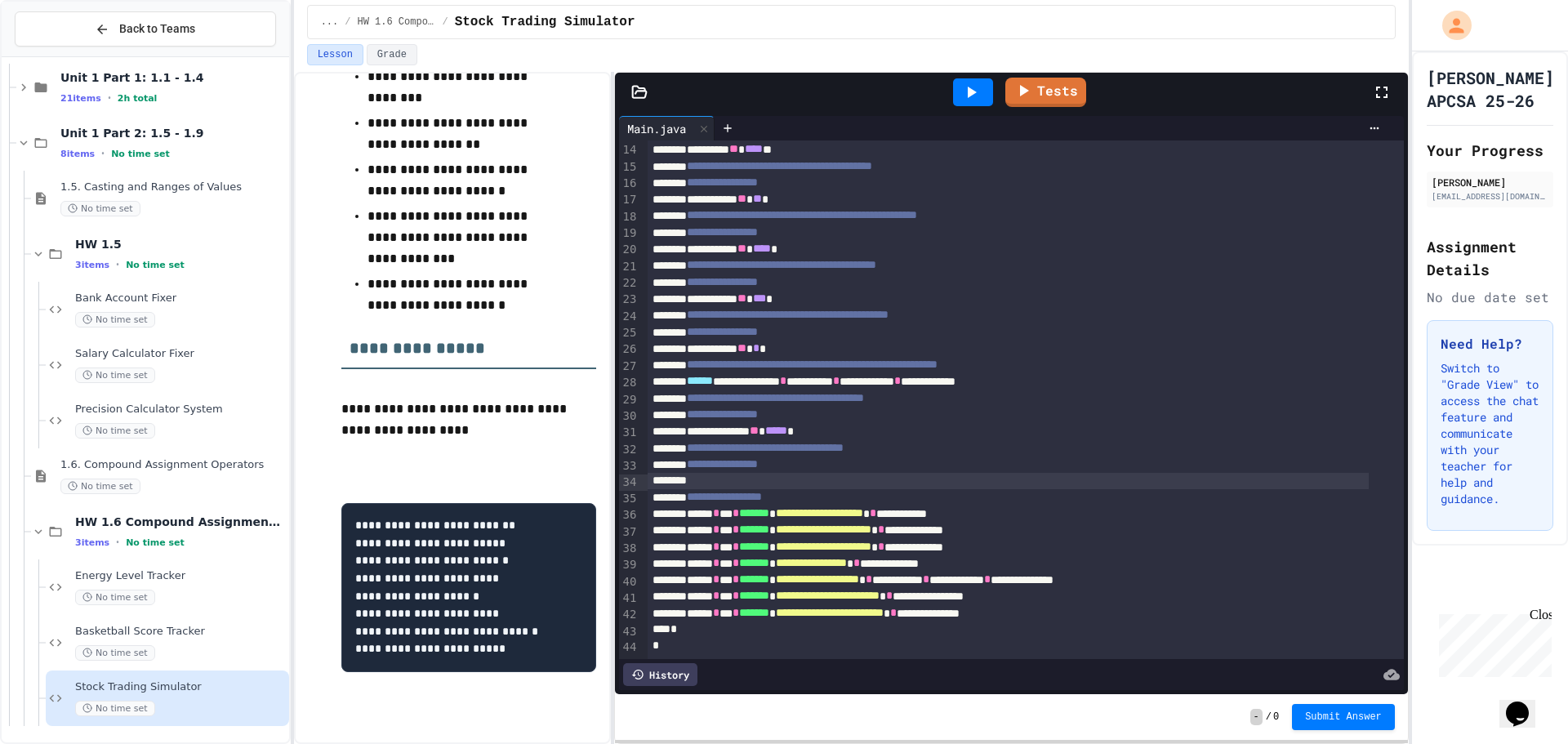
scroll to position [241, 0]
click at [981, 85] on icon at bounding box center [971, 92] width 20 height 20
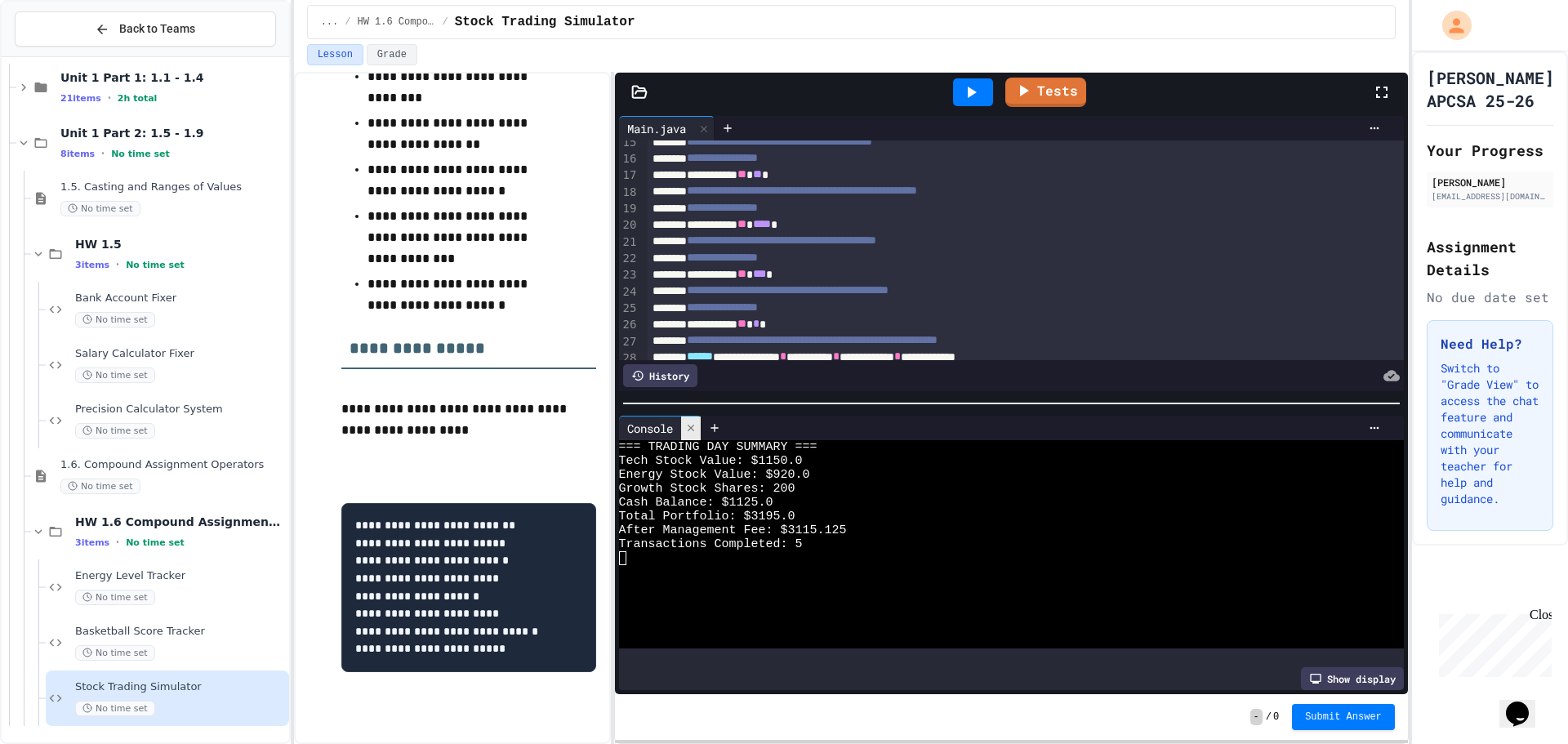
click at [697, 422] on icon at bounding box center [690, 428] width 11 height 11
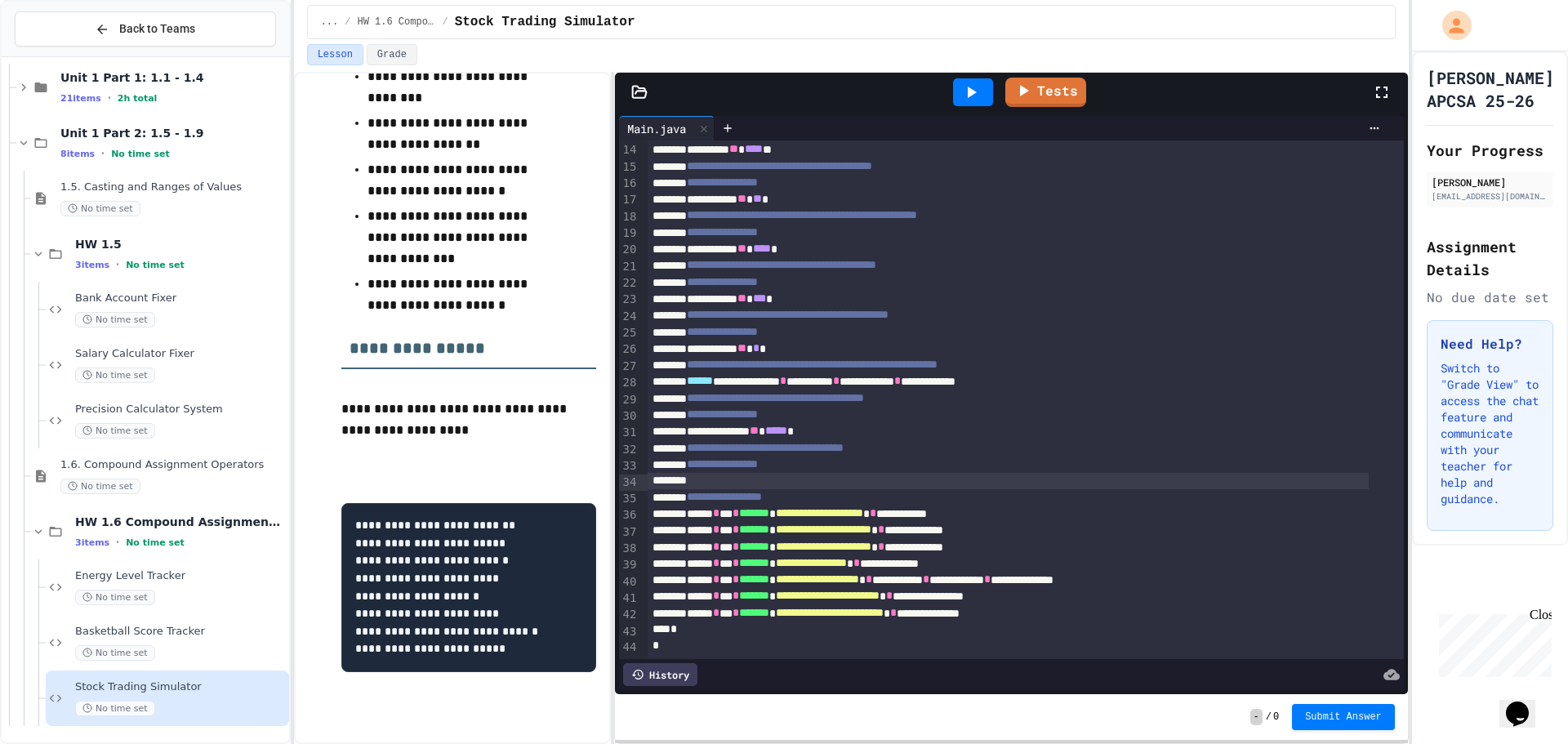
click at [807, 473] on div at bounding box center [1008, 481] width 722 height 16
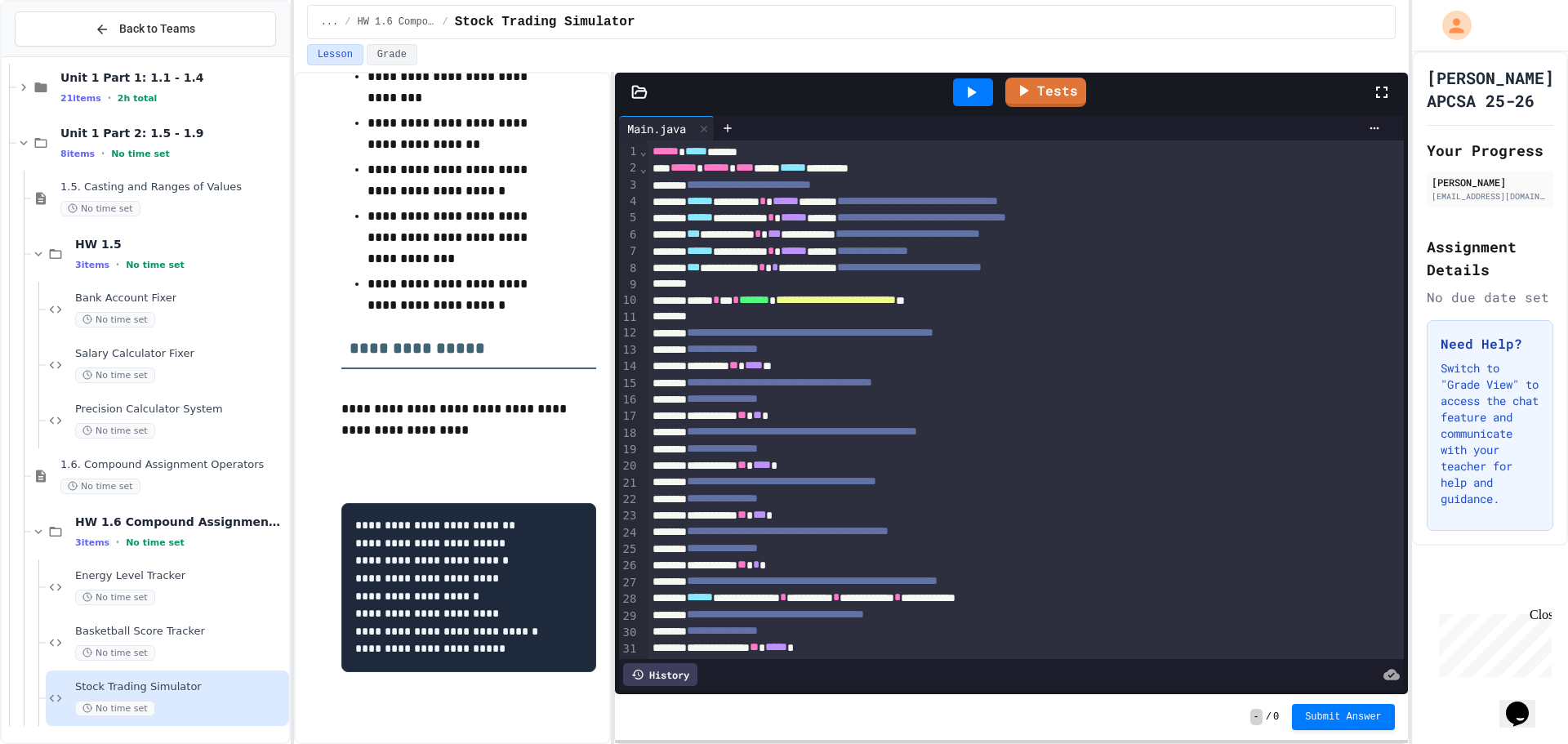
scroll to position [72, 0]
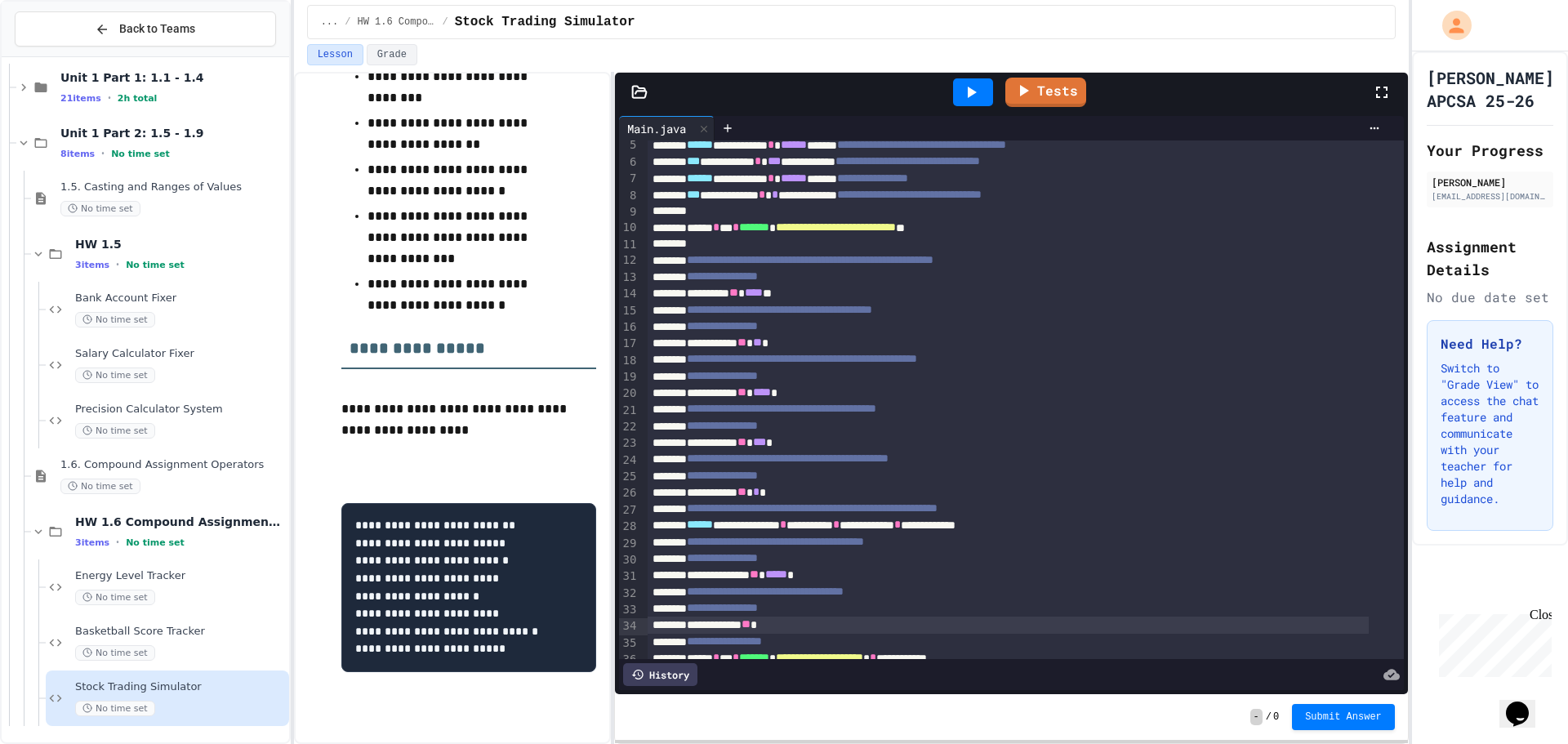
click at [965, 86] on icon at bounding box center [971, 92] width 20 height 20
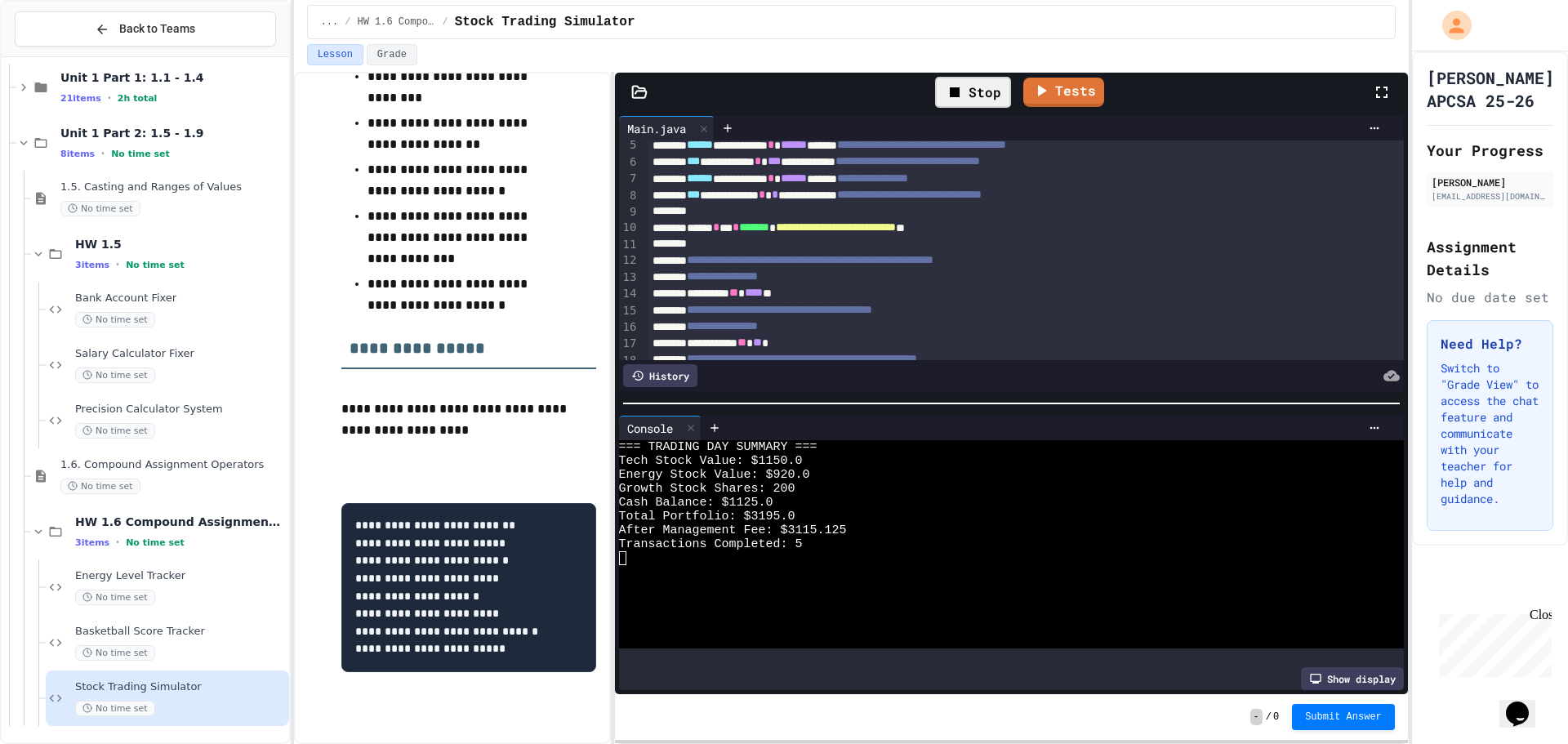
scroll to position [28, 0]
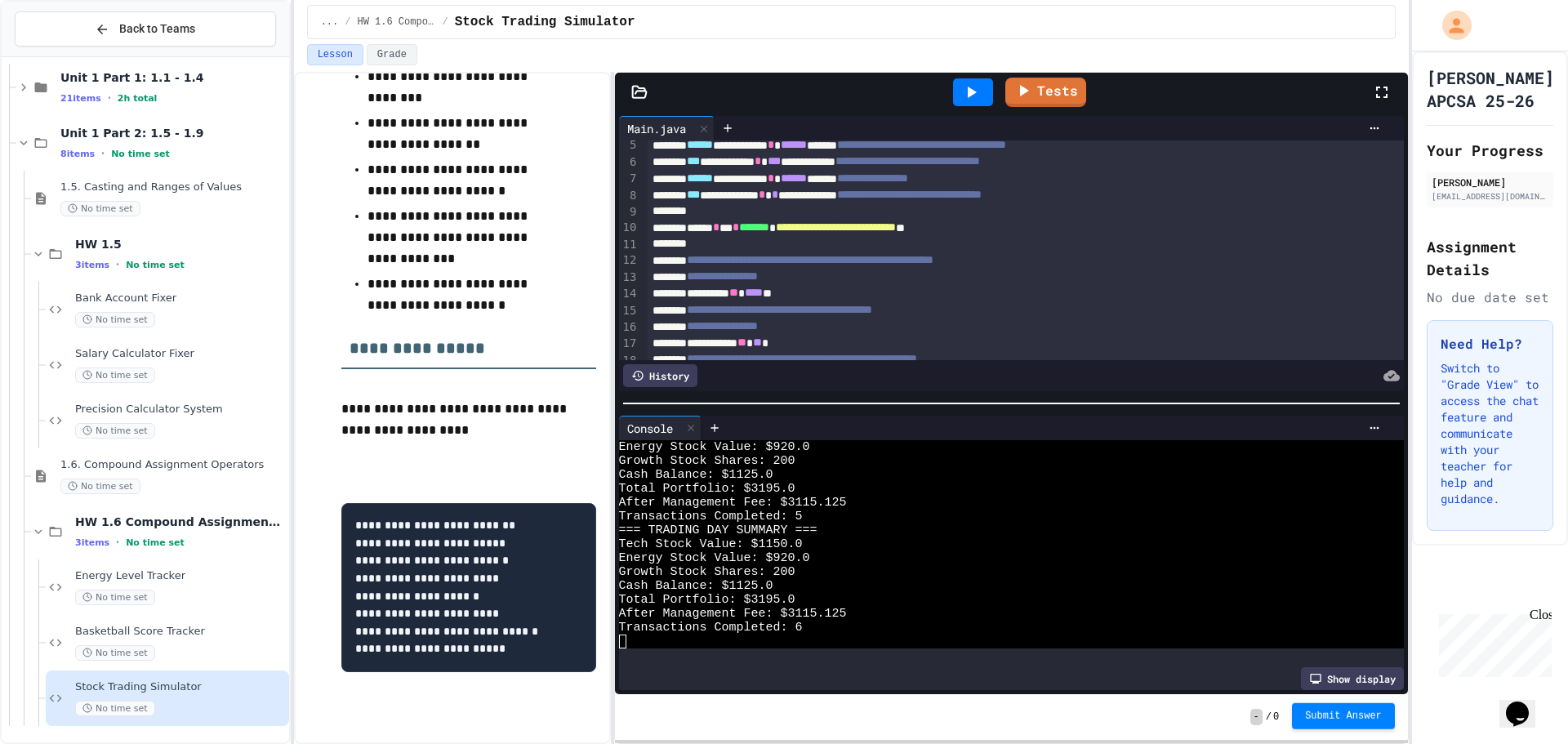
click at [1367, 717] on span "Submit Answer" at bounding box center [1343, 716] width 77 height 13
